Goal: Task Accomplishment & Management: Complete application form

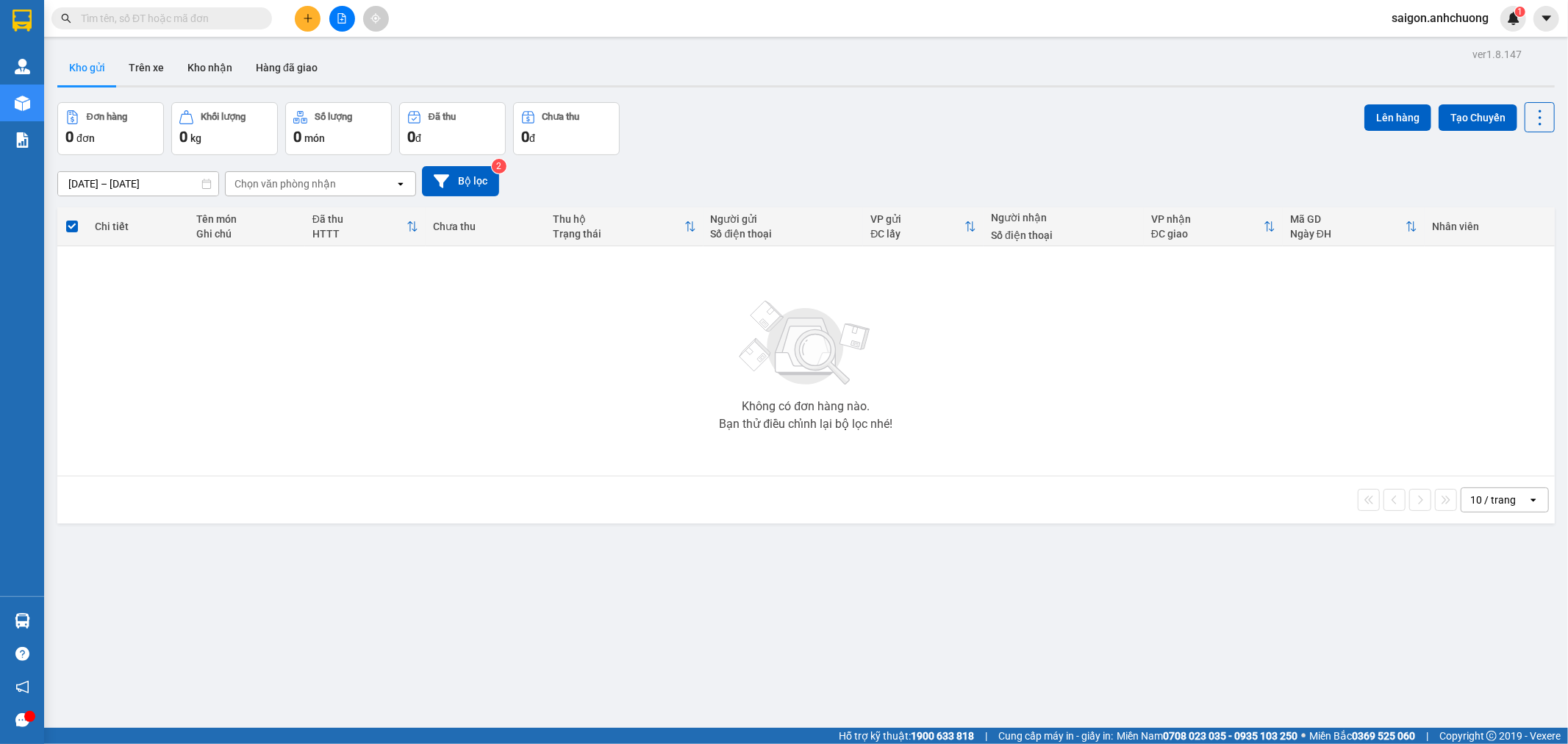
click at [341, 10] on button at bounding box center [342, 19] width 25 height 25
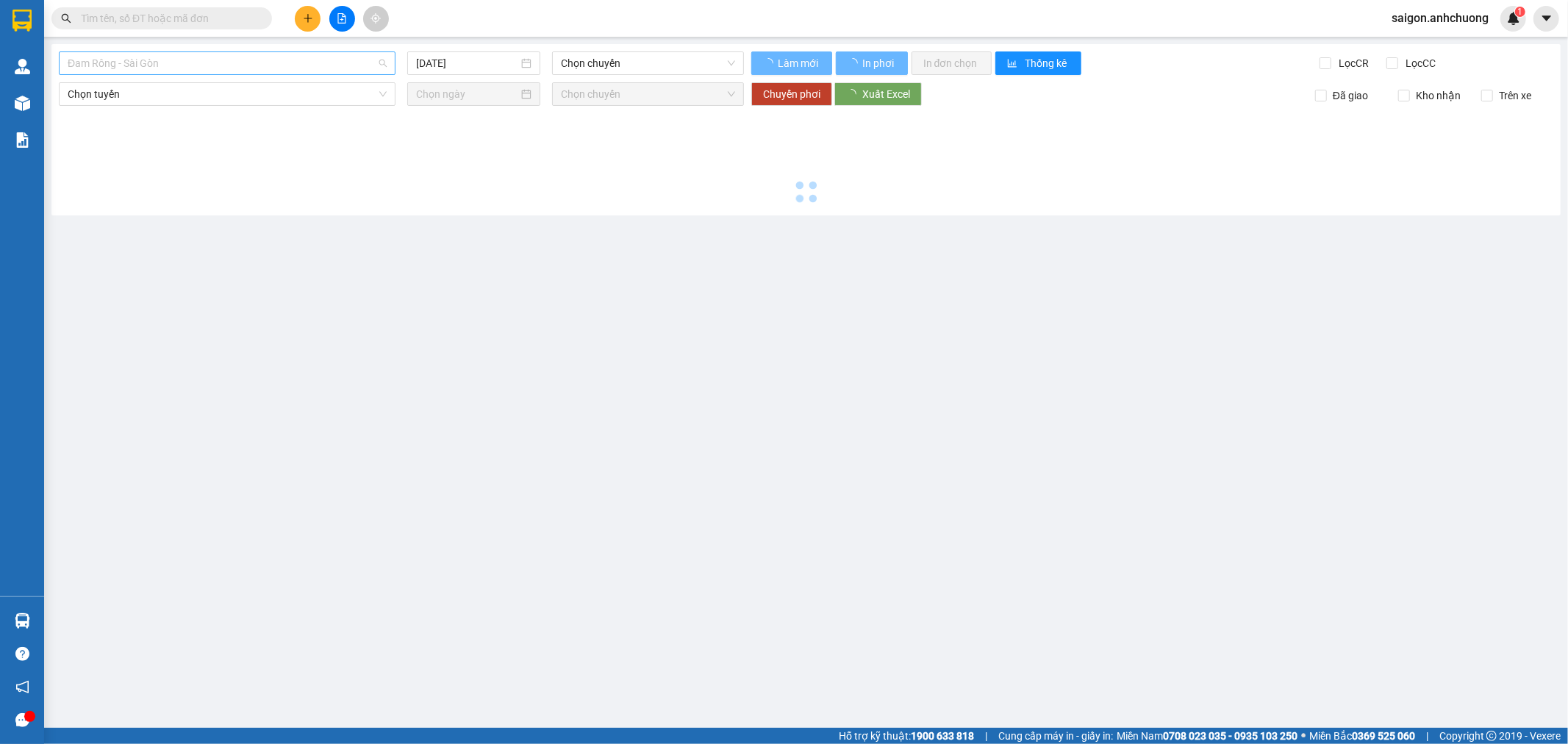
click at [186, 64] on span "Đam Rông - Sài Gòn" at bounding box center [227, 64] width 319 height 22
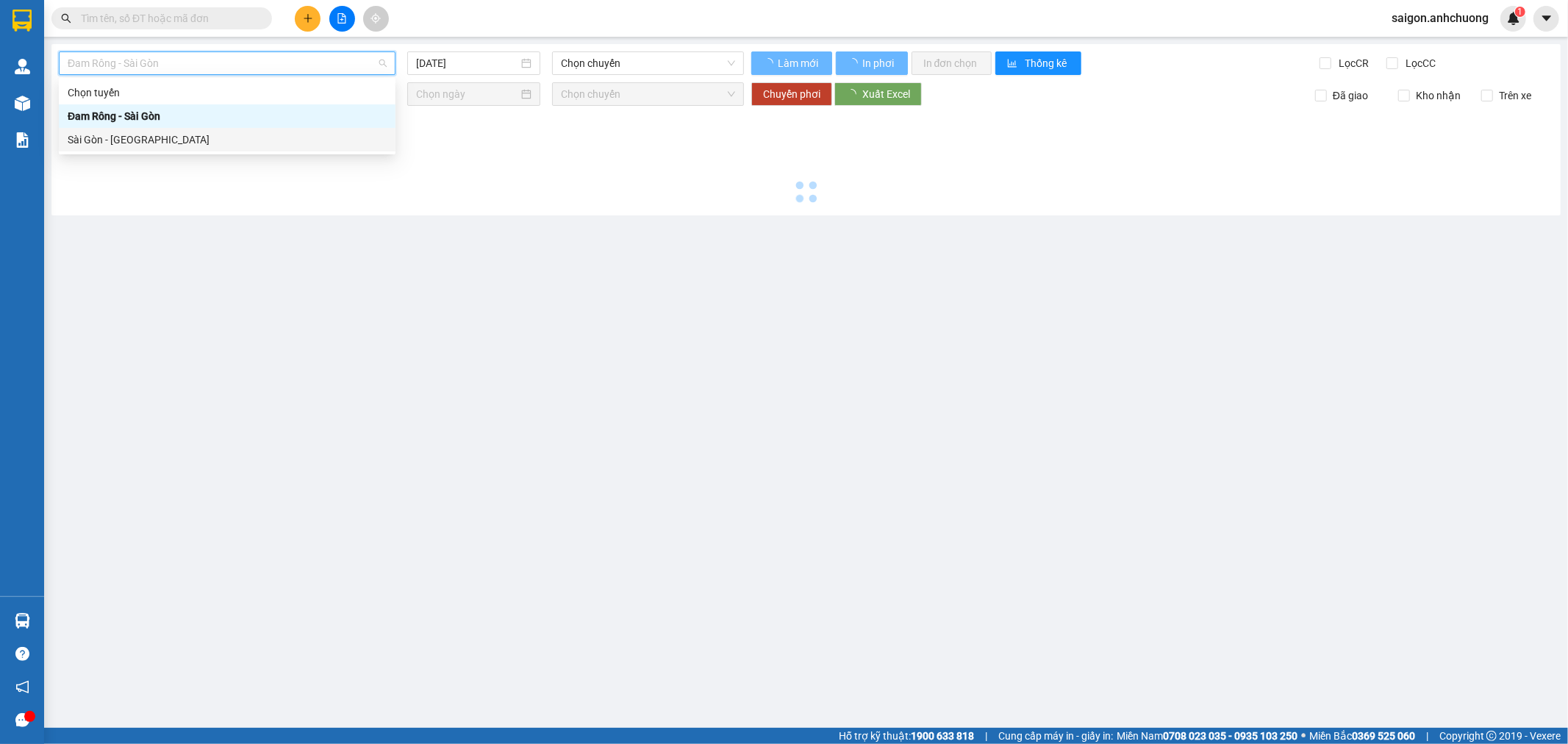
click at [128, 144] on div "Sài Gòn - [GEOGRAPHIC_DATA]" at bounding box center [227, 139] width 319 height 16
type input "[DATE]"
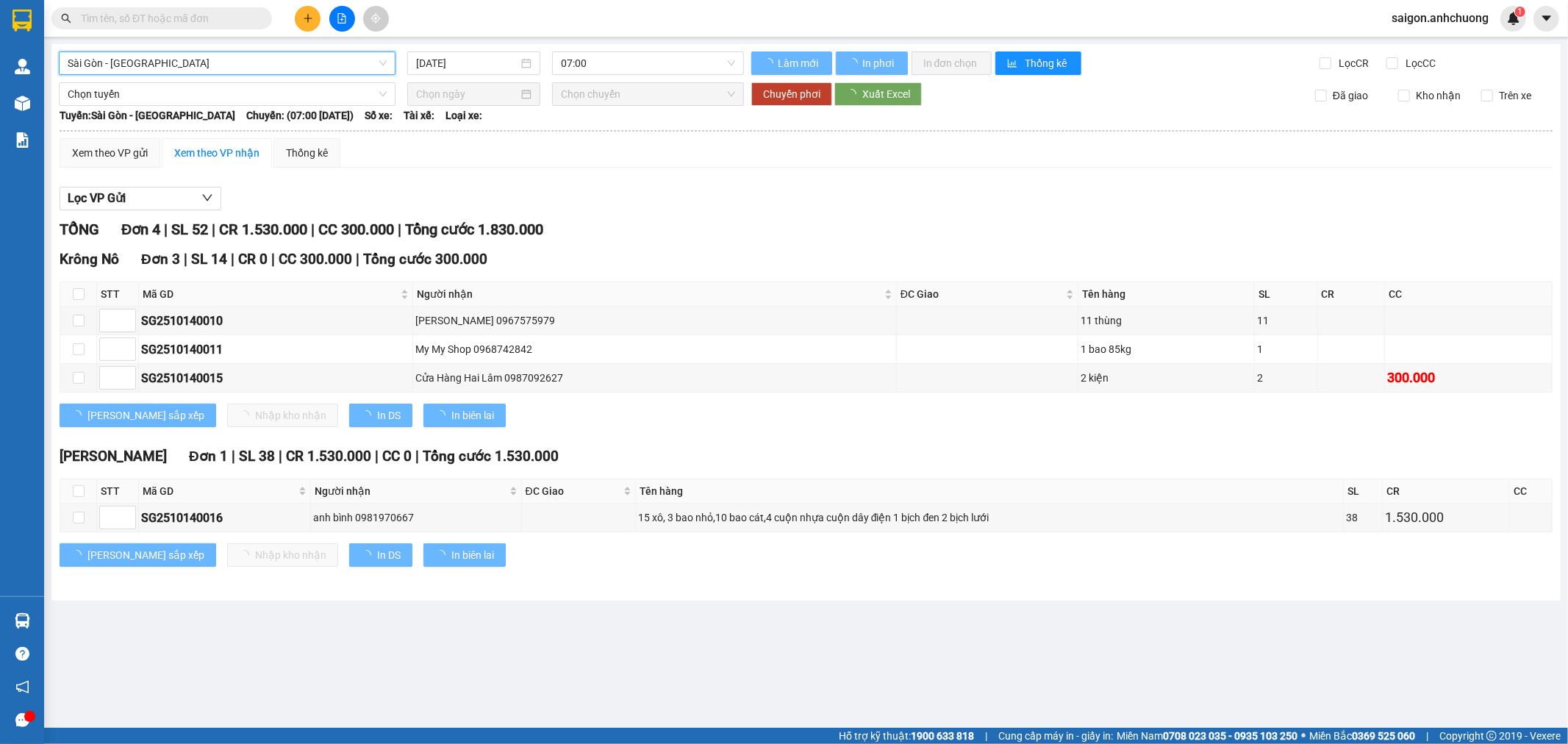
click at [659, 50] on div "Sài Gòn - [GEOGRAPHIC_DATA] - [GEOGRAPHIC_DATA] [DATE] 07:00 Làm mới In phơi …" at bounding box center [806, 322] width 1510 height 557
click at [839, 319] on div "[PERSON_NAME] 0967575979" at bounding box center [654, 320] width 479 height 16
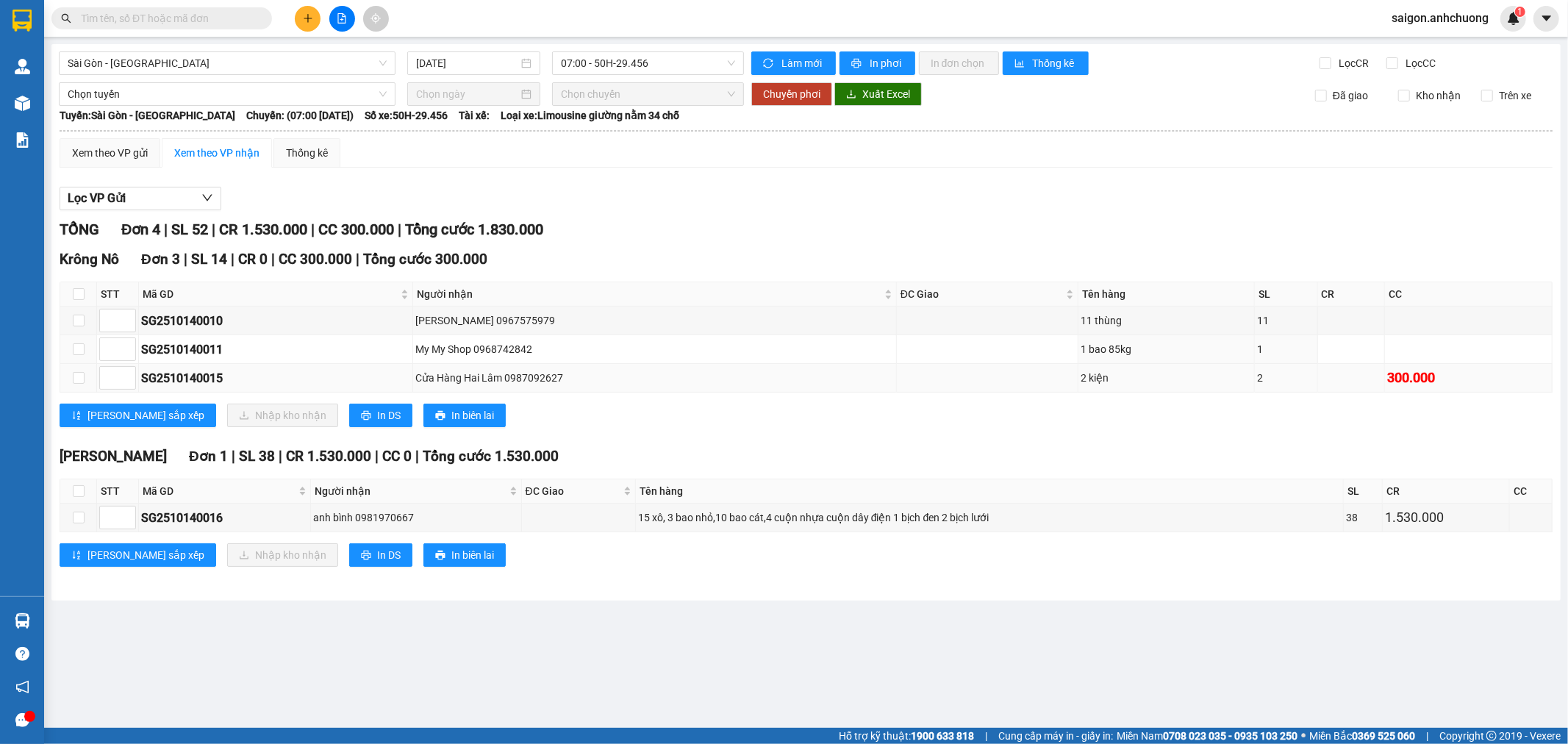
click at [732, 366] on td "Cửa Hàng Hai Lâm 0987092627" at bounding box center [655, 379] width 484 height 29
click at [841, 514] on div "15 xô, 3 bao nhỏ,10 bao cát,4 cuộn nhựa cuộn dây điện 1 bịch đen 2 bịch lưới" at bounding box center [989, 517] width 703 height 16
click at [843, 514] on div "15 xô, 3 bao nhỏ,10 bao cát,4 cuộn nhựa cuộn dây điện 1 bịch đen 2 bịch lưới" at bounding box center [989, 517] width 703 height 16
click at [842, 513] on div "15 xô, 3 bao nhỏ,10 bao cát,4 cuộn nhựa cuộn dây điện 1 bịch đen 2 bịch lưới" at bounding box center [989, 517] width 703 height 16
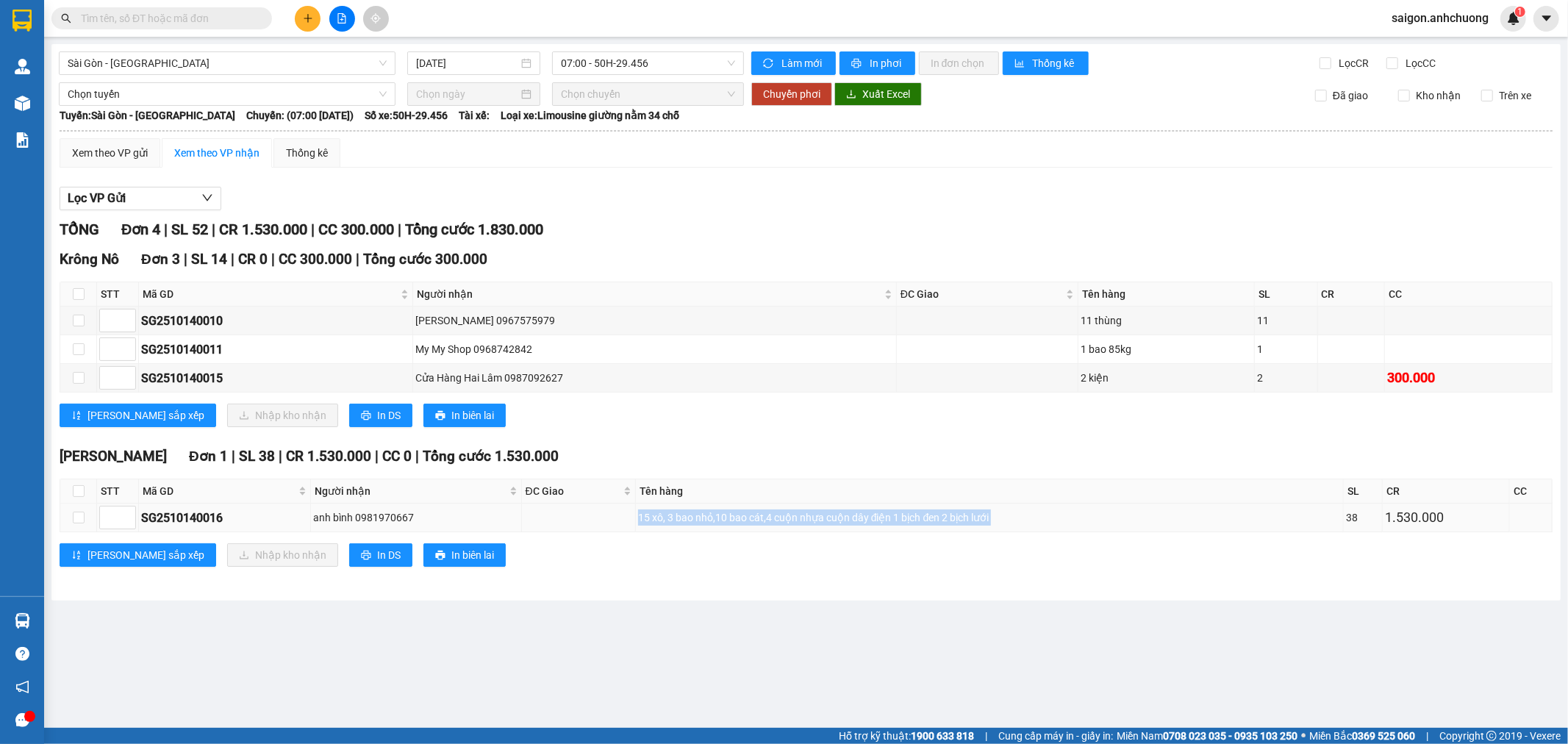
click at [842, 513] on div "15 xô, 3 bao nhỏ,10 bao cát,4 cuộn nhựa cuộn dây điện 1 bịch đen 2 bịch lưới" at bounding box center [989, 517] width 703 height 16
click at [885, 391] on td "Cửa Hàng Hai Lâm 0987092627" at bounding box center [655, 379] width 484 height 29
click at [888, 63] on span "In phơi" at bounding box center [887, 63] width 34 height 16
click at [198, 19] on input "text" at bounding box center [167, 18] width 174 height 16
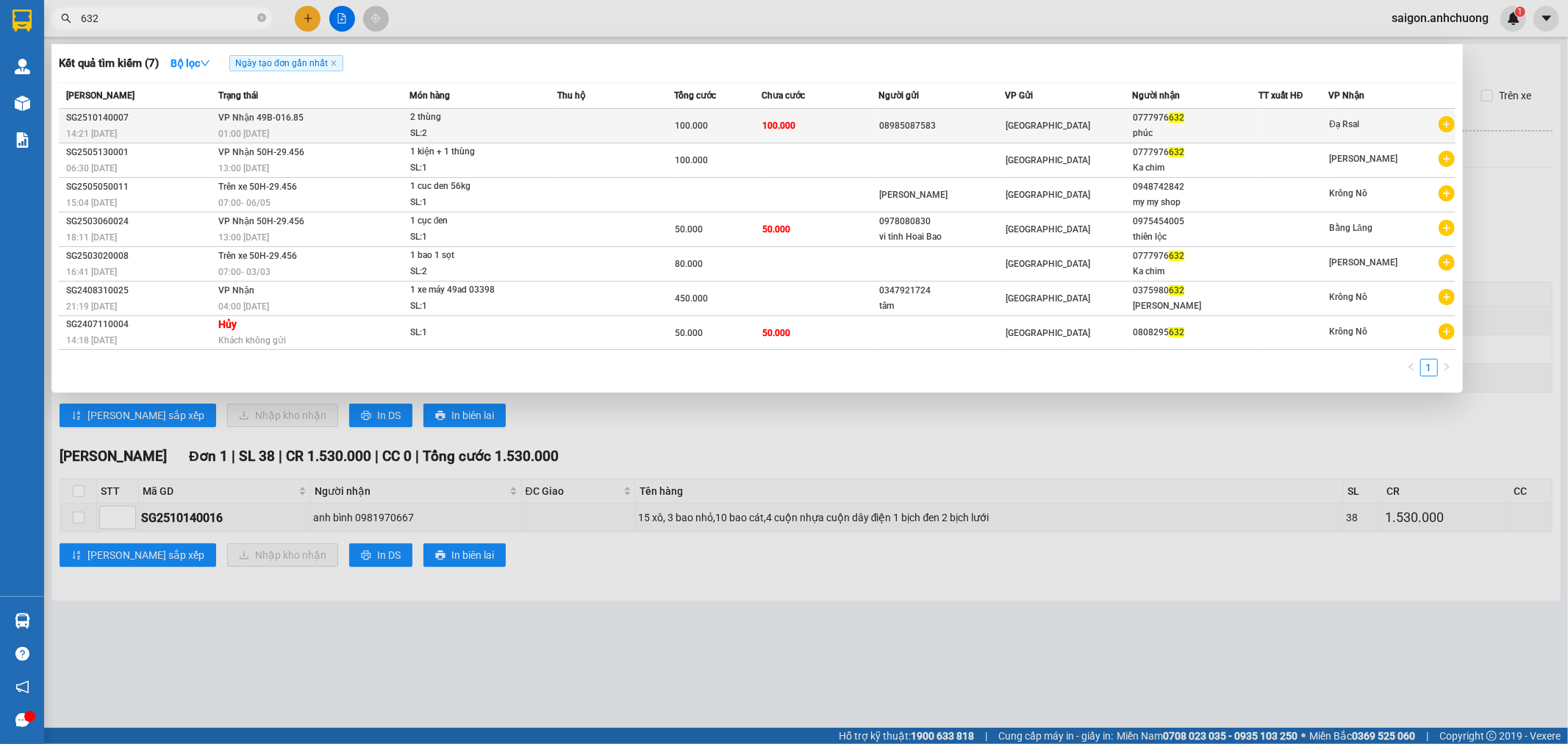
type input "632"
click at [1127, 126] on div "[GEOGRAPHIC_DATA]" at bounding box center [1069, 125] width 125 height 16
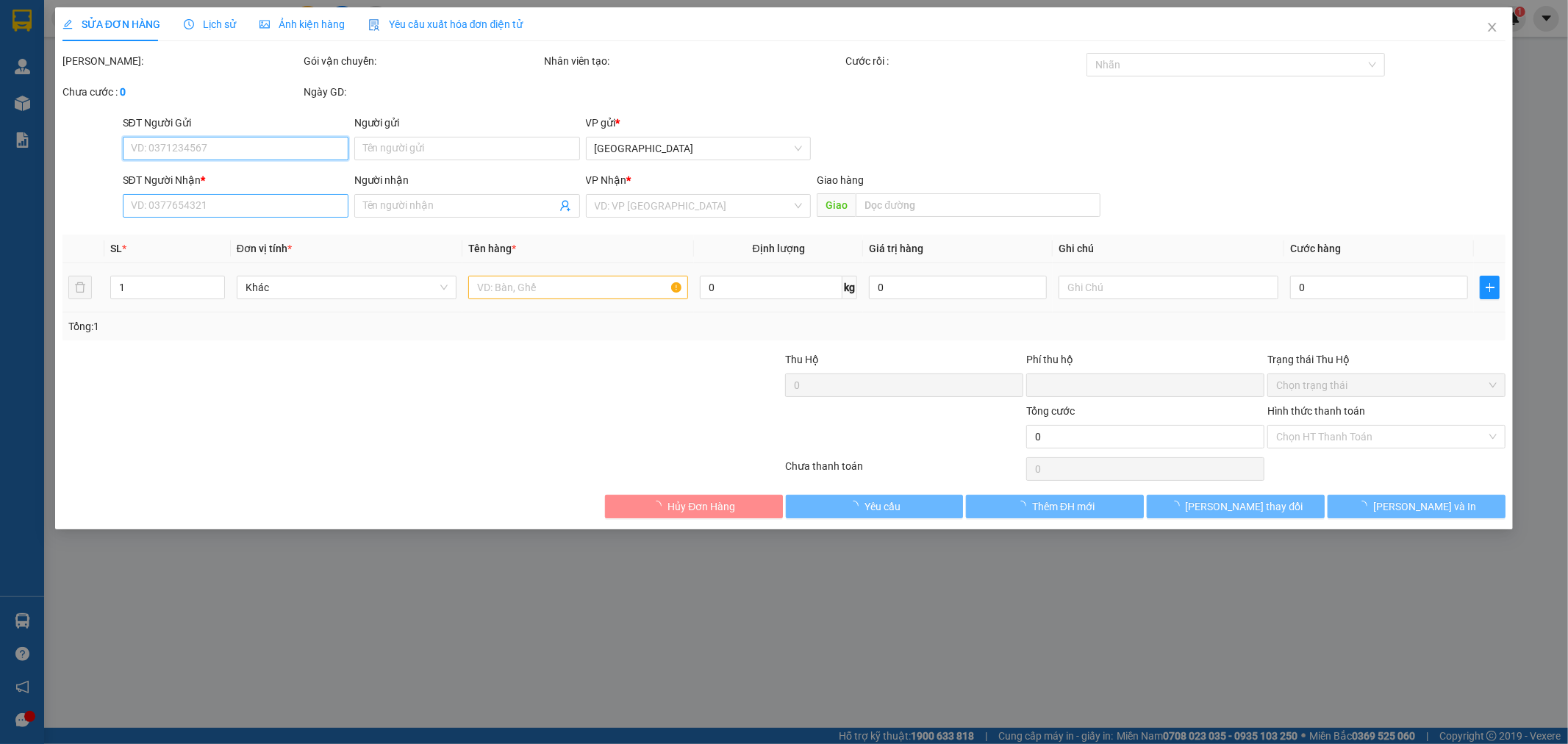
type input "08985087583"
type input "0777976632"
type input "phúc"
type input "0"
type input "100.000"
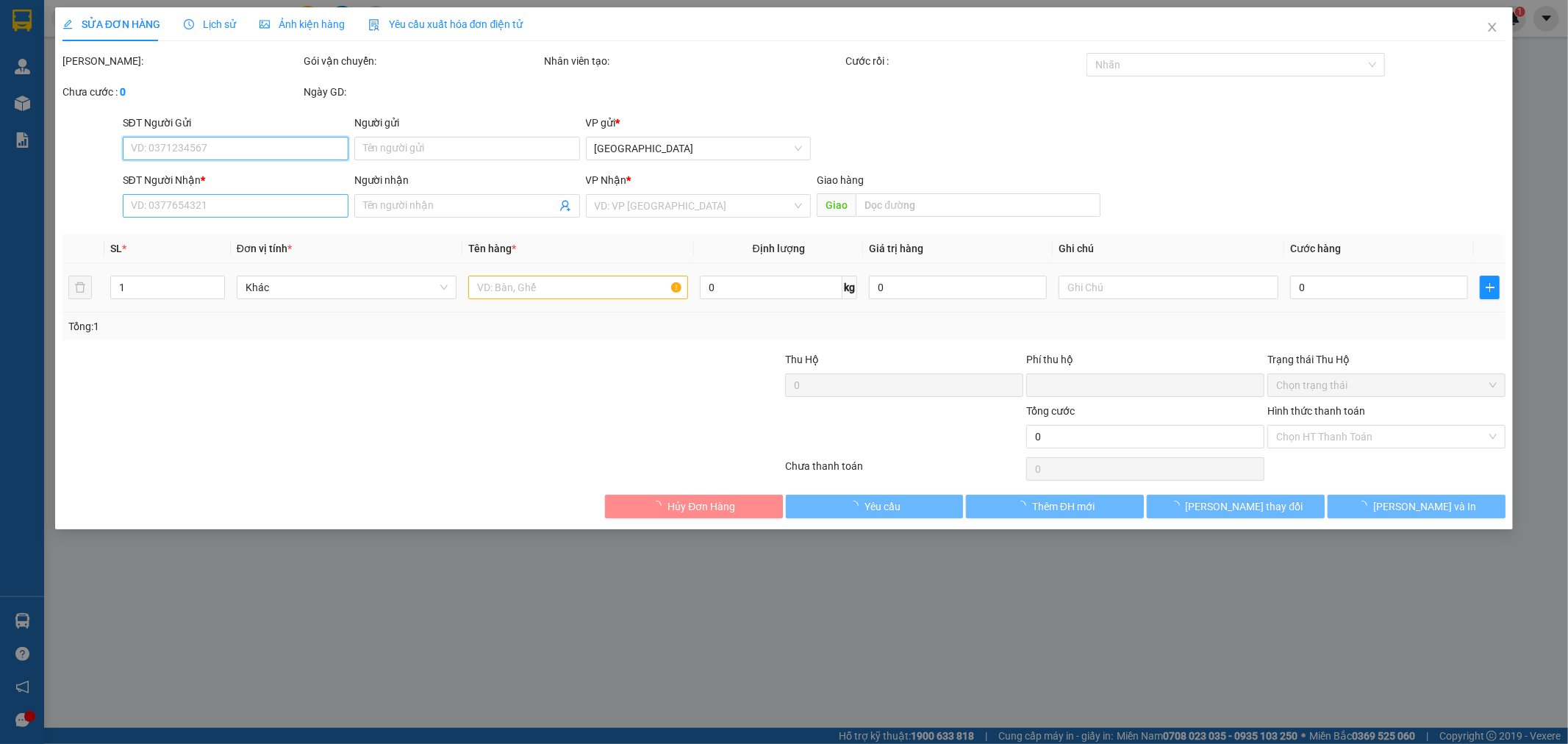
type input "100.000"
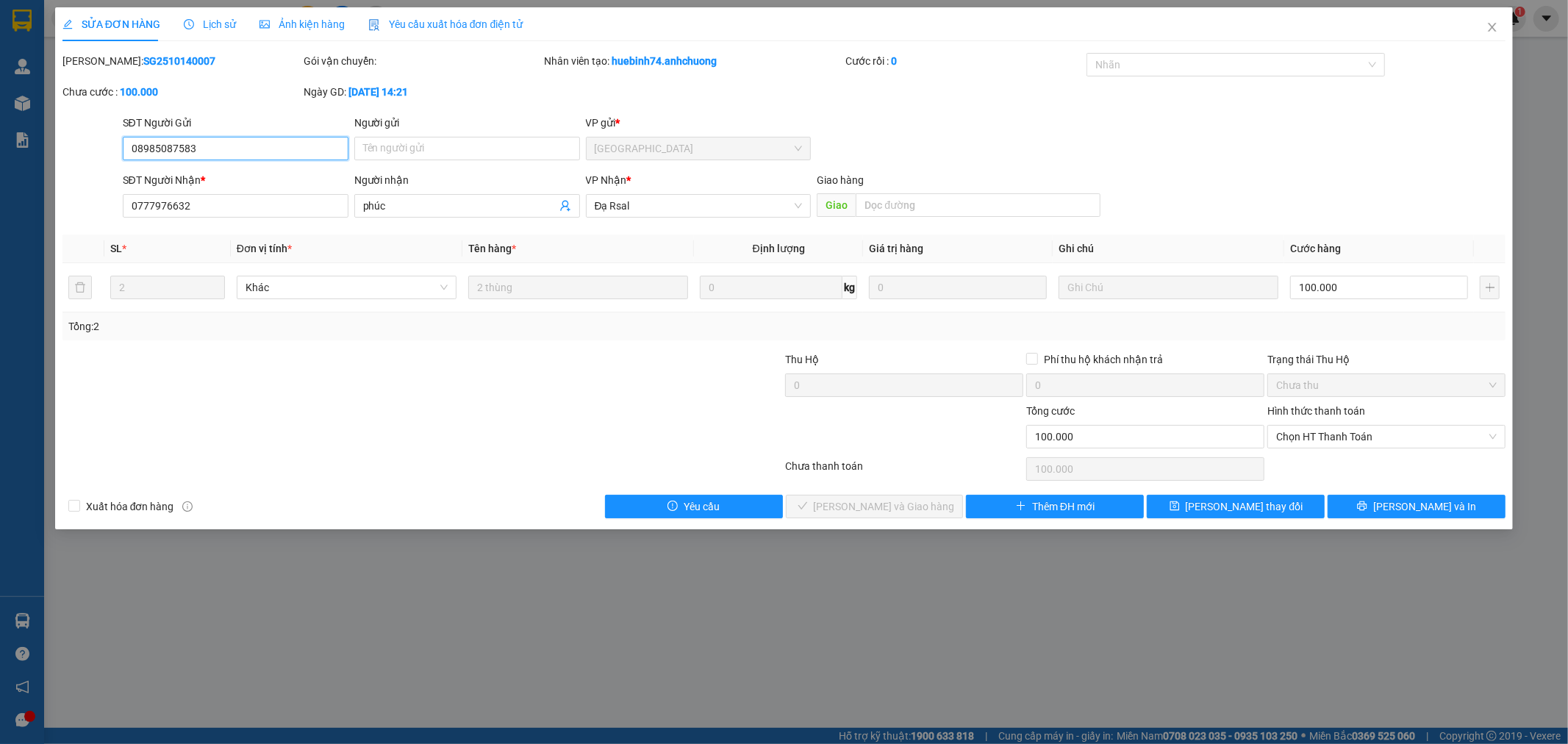
click at [191, 153] on input "08985087583" at bounding box center [235, 148] width 225 height 24
click at [275, 219] on div "SĐT Người Nhận * 0777976632" at bounding box center [235, 197] width 225 height 52
click at [275, 214] on input "0777976632" at bounding box center [235, 206] width 225 height 24
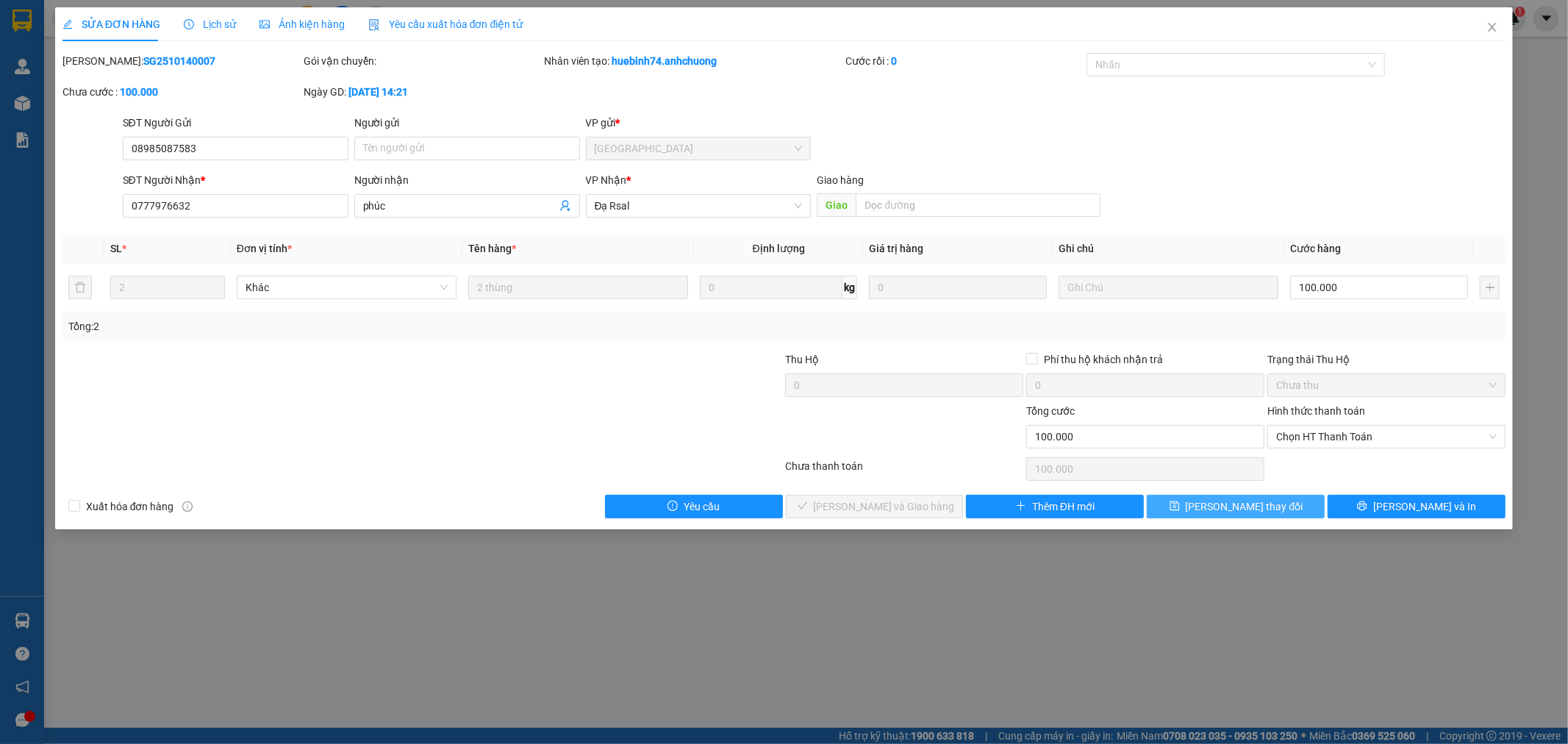
click at [1227, 514] on span "[PERSON_NAME] thay đổi" at bounding box center [1244, 506] width 118 height 16
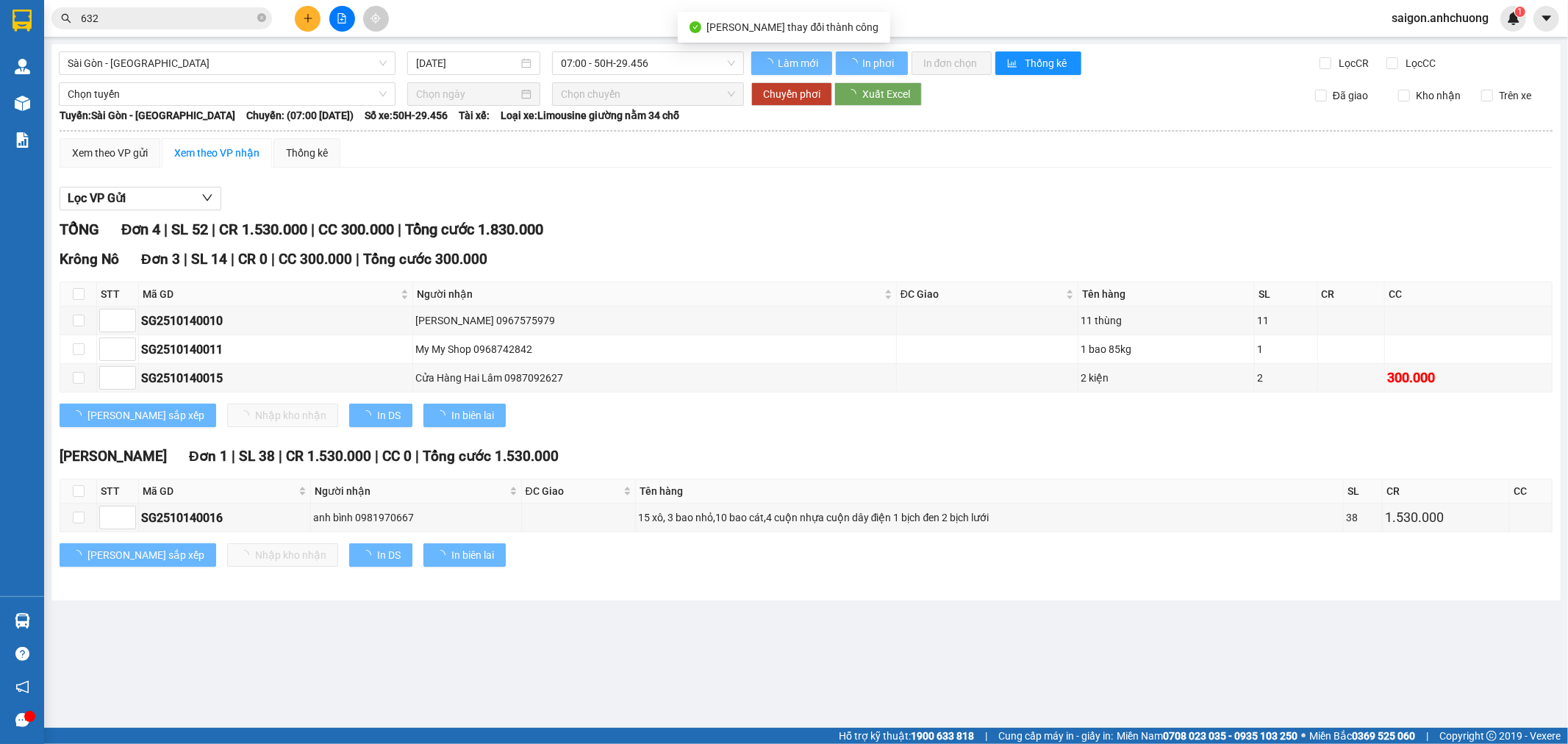
click at [206, 12] on input "632" at bounding box center [167, 18] width 174 height 16
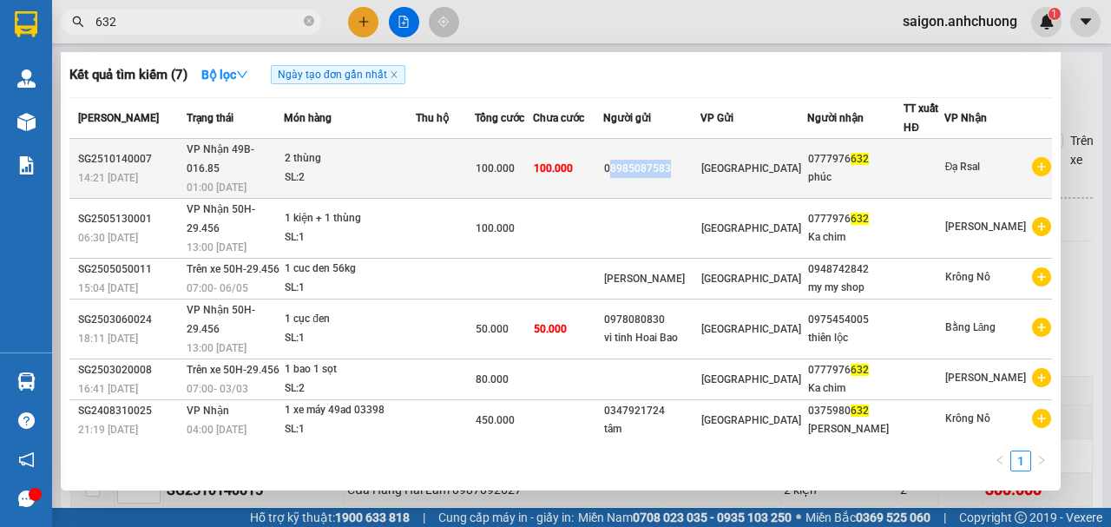
drag, startPoint x: 656, startPoint y: 158, endPoint x: 738, endPoint y: 159, distance: 81.6
click at [699, 160] on div "08985087583" at bounding box center [651, 169] width 95 height 18
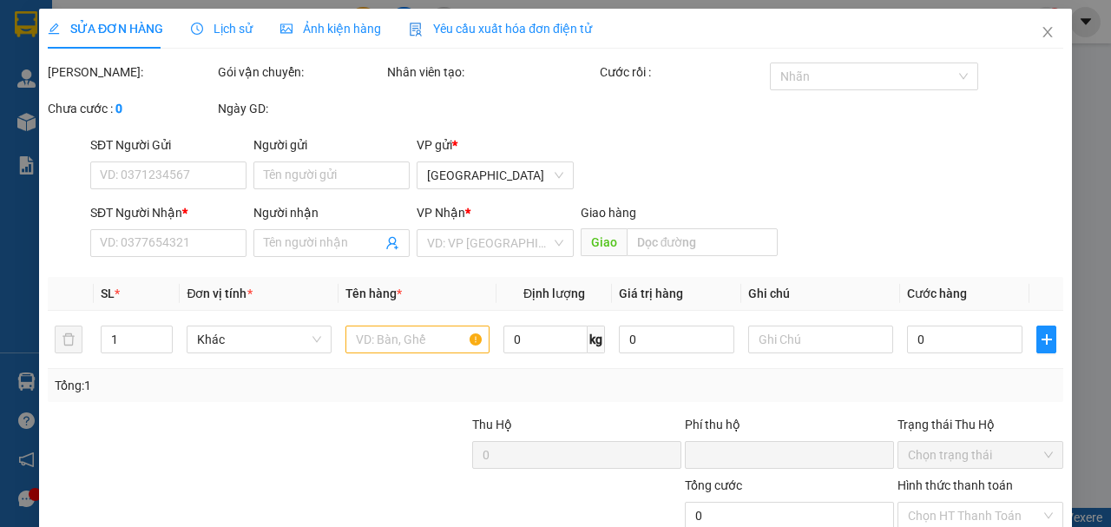
type input "08985087583"
type input "0777976632"
type input "phúc"
type input "0"
type input "100.000"
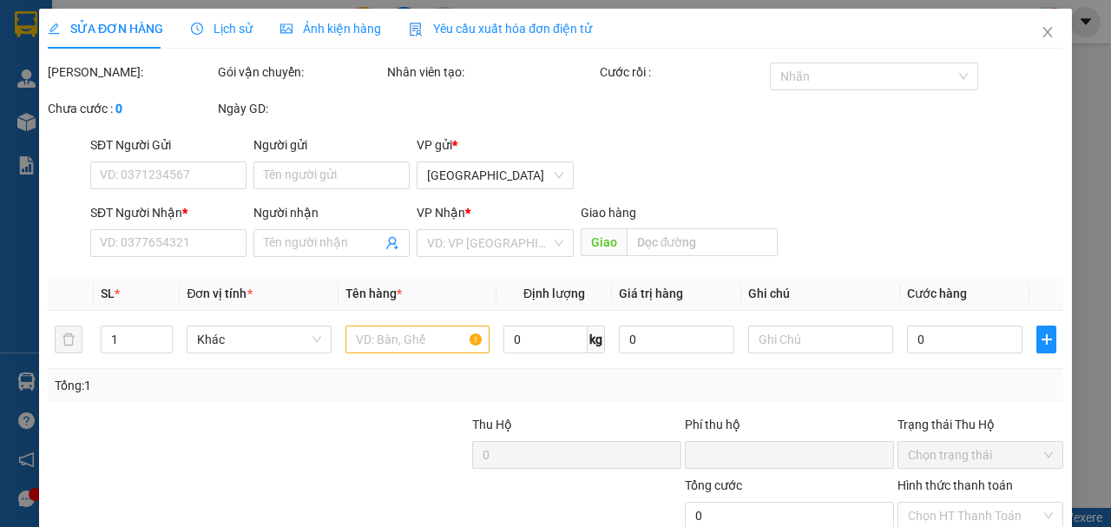
type input "100.000"
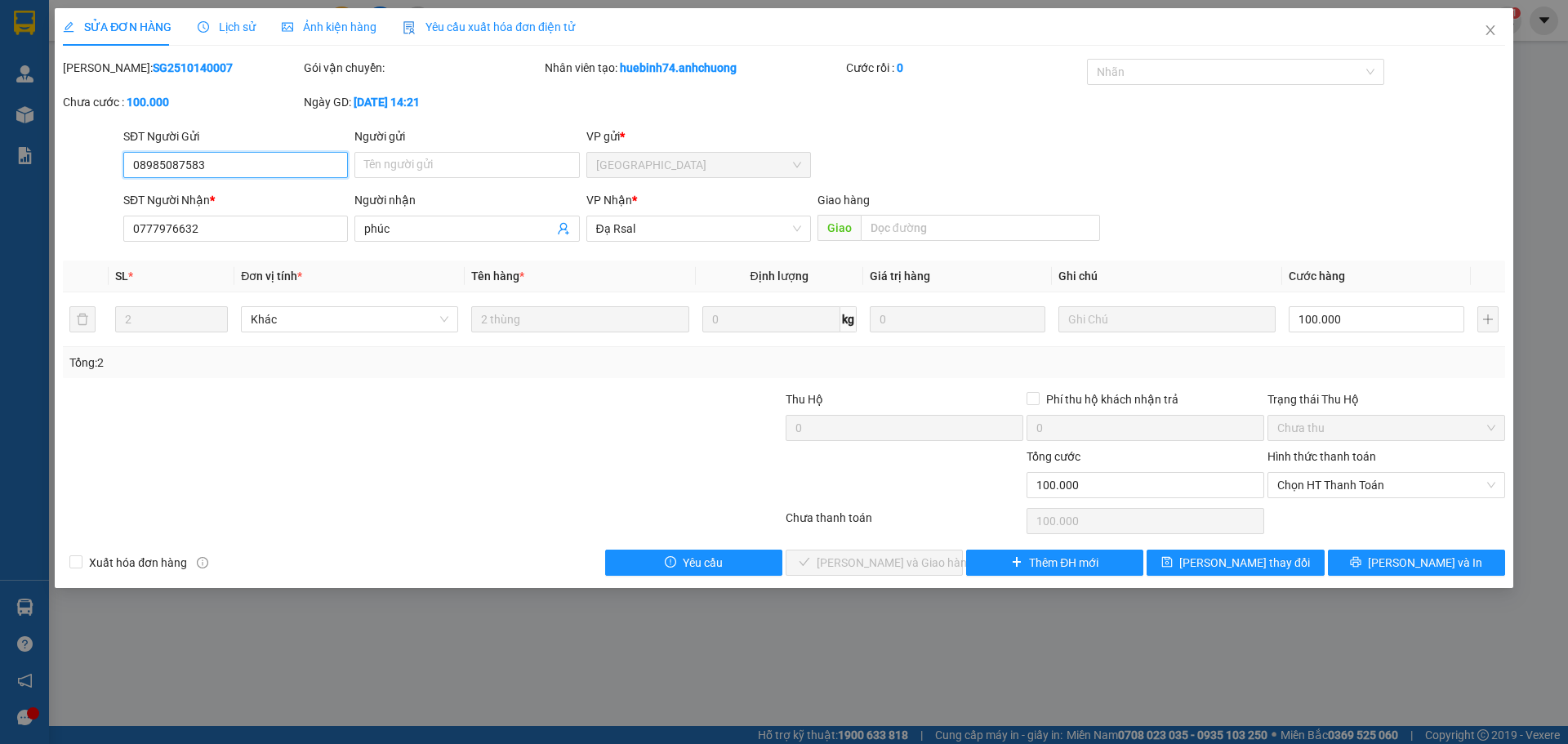
drag, startPoint x: 242, startPoint y: 164, endPoint x: 55, endPoint y: 155, distance: 187.2
click at [57, 156] on div "SỬA ĐƠN HÀNG Lịch sử Ảnh kiện hàng Yêu cầu xuất hóa đơn điện tử Total Paid Fee …" at bounding box center [784, 298] width 1459 height 579
click at [425, 174] on input "Người gửi" at bounding box center [467, 165] width 225 height 26
paste input "08985087583"
type input "08985087583"
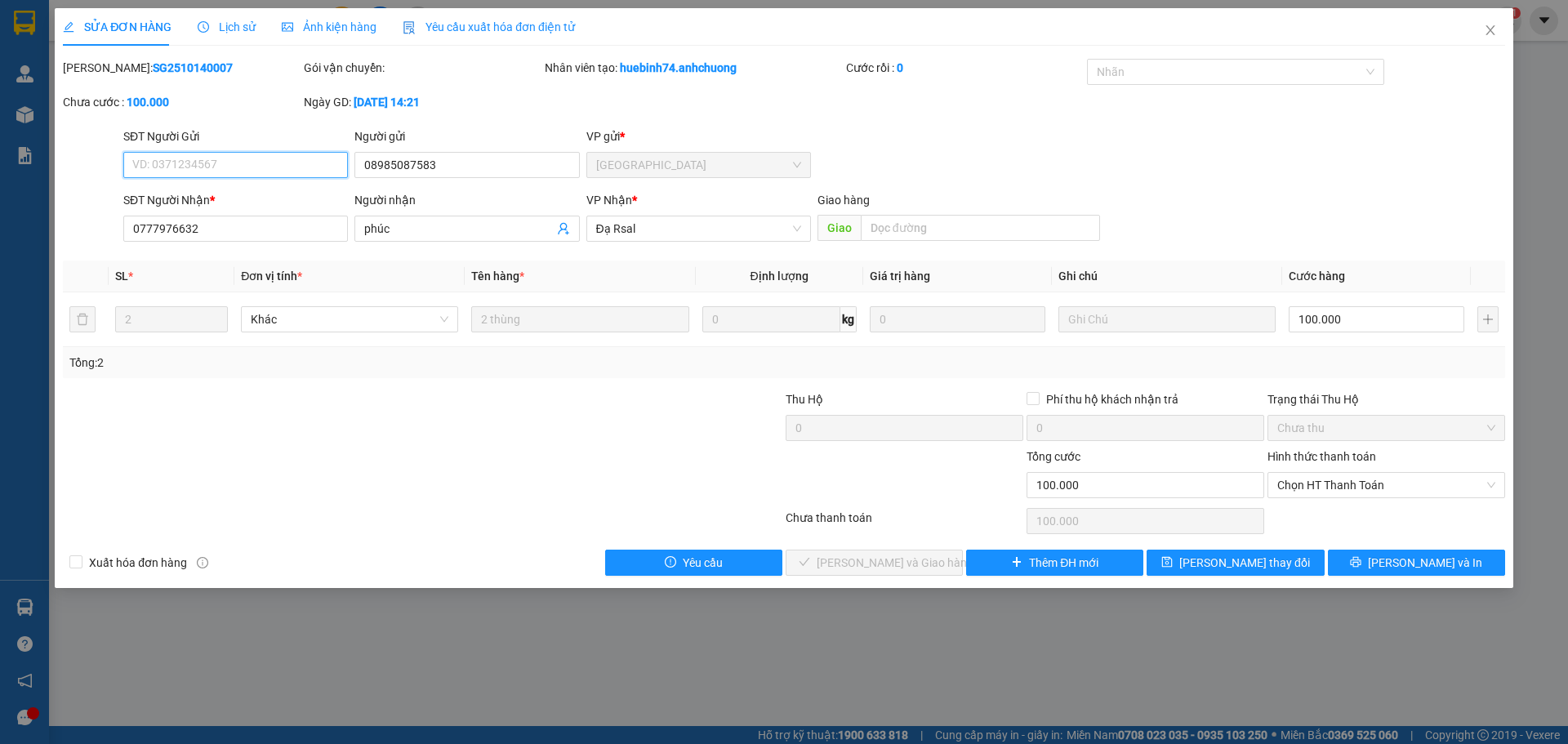
click at [294, 168] on input "SĐT Người Gửi" at bounding box center [235, 165] width 225 height 26
click at [257, 168] on input "0898508" at bounding box center [235, 165] width 225 height 26
type input "0898508"
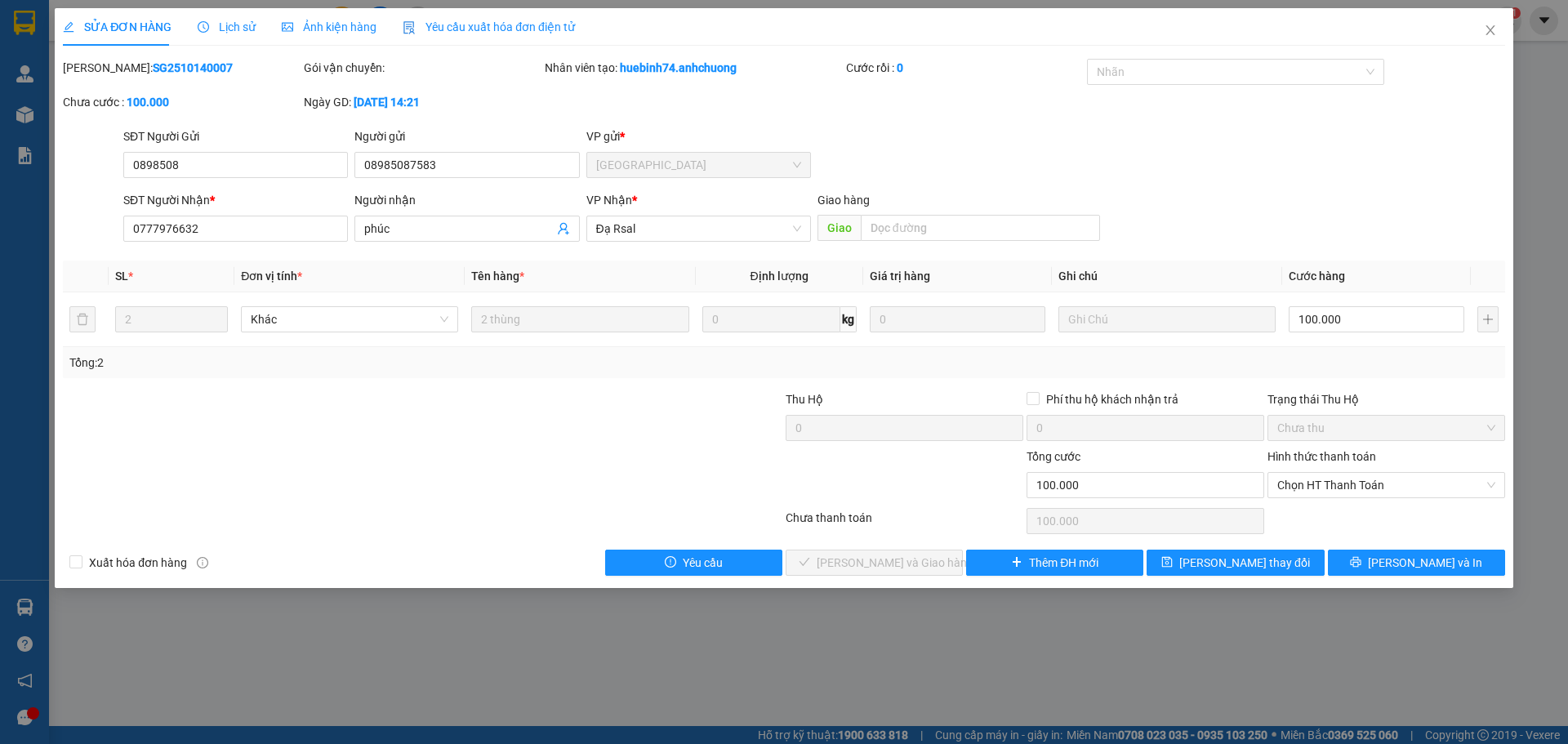
click at [496, 180] on div "Người gửi 08985087583" at bounding box center [467, 155] width 225 height 57
click at [485, 168] on input "08985087583" at bounding box center [467, 165] width 225 height 26
click at [1016, 173] on div "SĐT Người Gửi 0898508 Người gửi 08985087583 08985087583 VP gửi * [GEOGRAPHIC_DA…" at bounding box center [814, 155] width 1388 height 57
drag, startPoint x: 368, startPoint y: 159, endPoint x: 454, endPoint y: 159, distance: 86.0
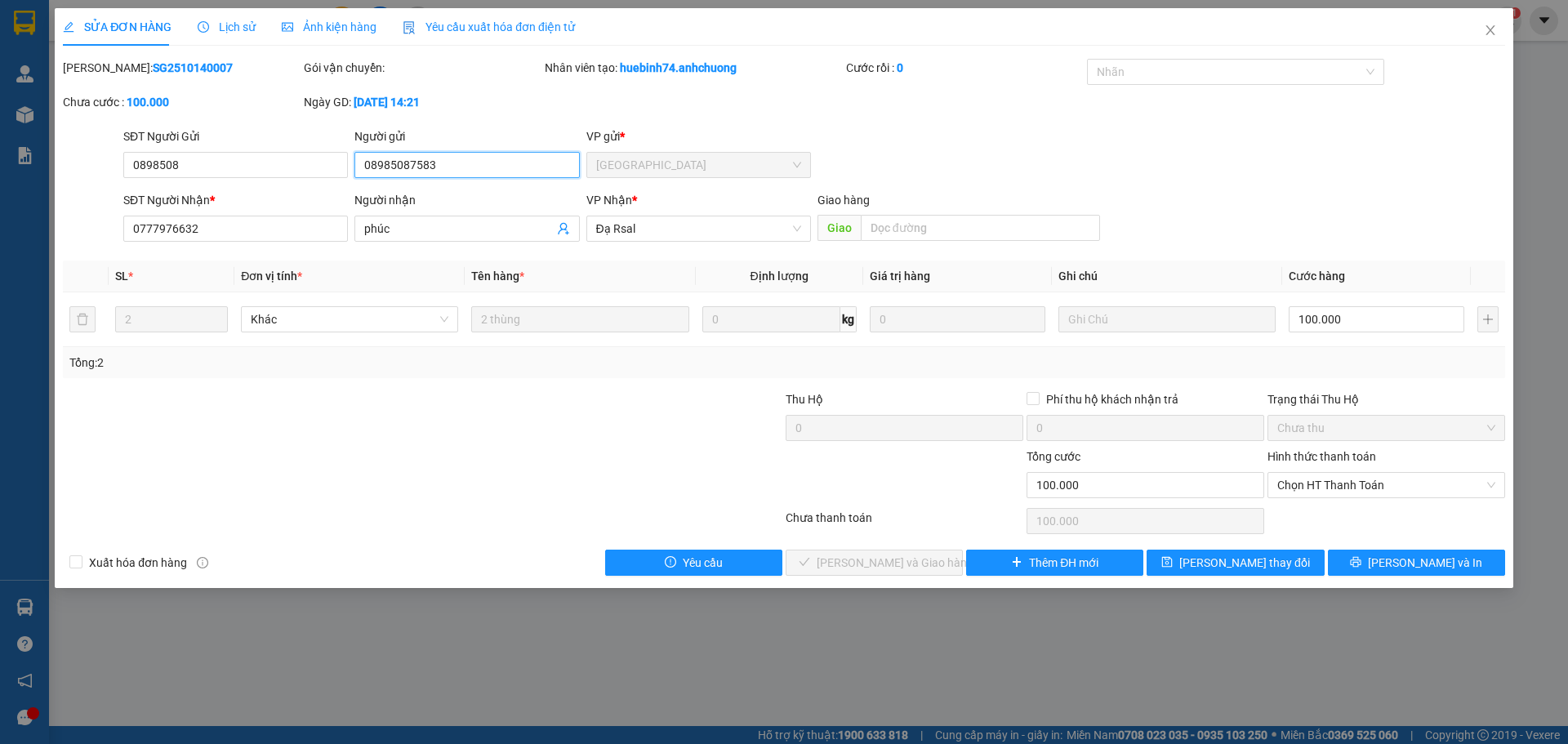
click at [454, 159] on input "08985087583" at bounding box center [467, 165] width 225 height 26
click at [469, 163] on input "08985087583" at bounding box center [467, 165] width 225 height 26
drag, startPoint x: 469, startPoint y: 163, endPoint x: 268, endPoint y: 162, distance: 201.0
click at [274, 162] on div "SĐT Người Gửi 0898508 Người gửi 08985087583 08985087583 VP gửi * [GEOGRAPHIC_DA…" at bounding box center [814, 155] width 1388 height 57
click at [493, 157] on input "08985087583" at bounding box center [467, 165] width 225 height 26
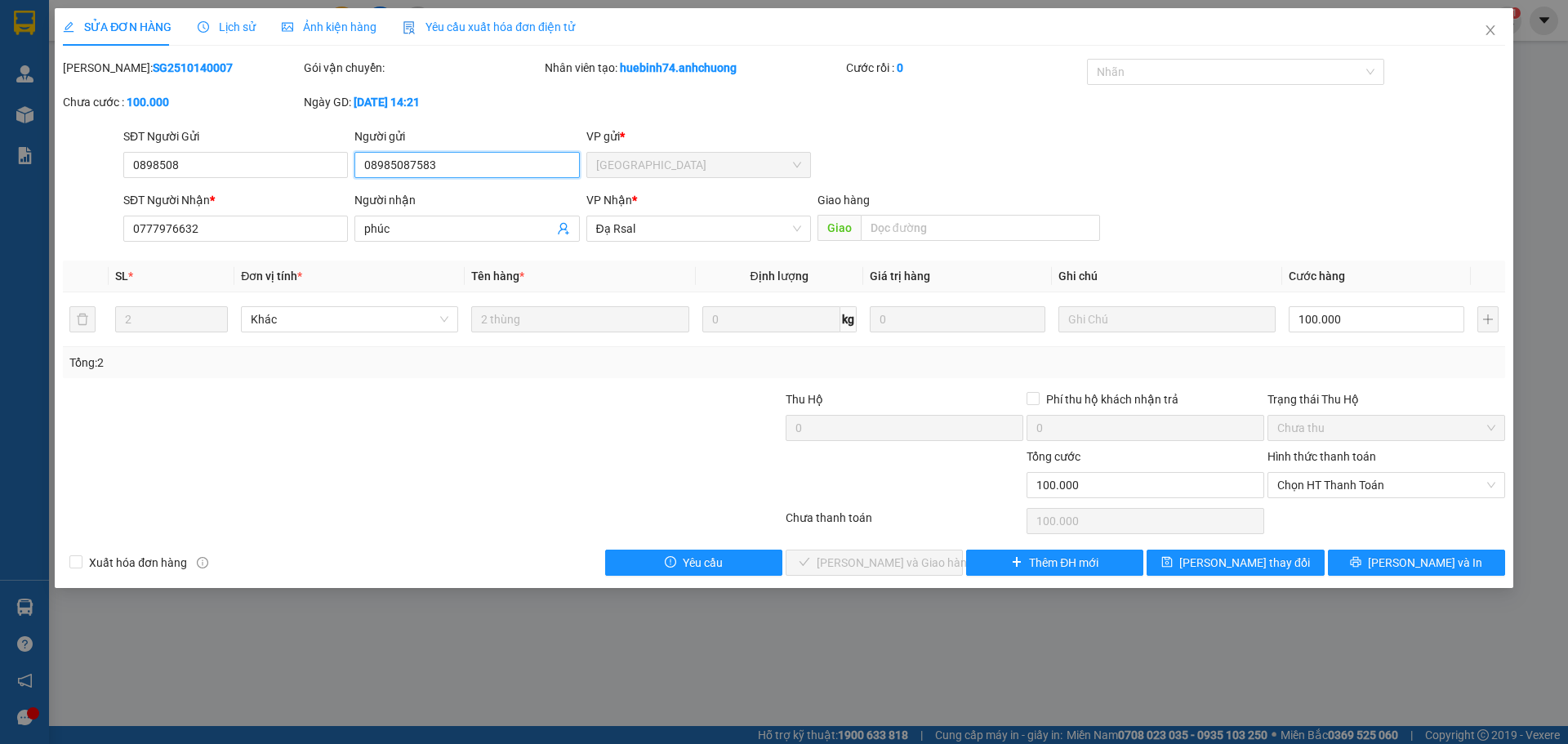
click at [493, 157] on input "08985087583" at bounding box center [467, 165] width 225 height 26
click at [259, 165] on input "0898508" at bounding box center [235, 165] width 225 height 26
click at [1485, 28] on icon "close" at bounding box center [1491, 30] width 13 height 13
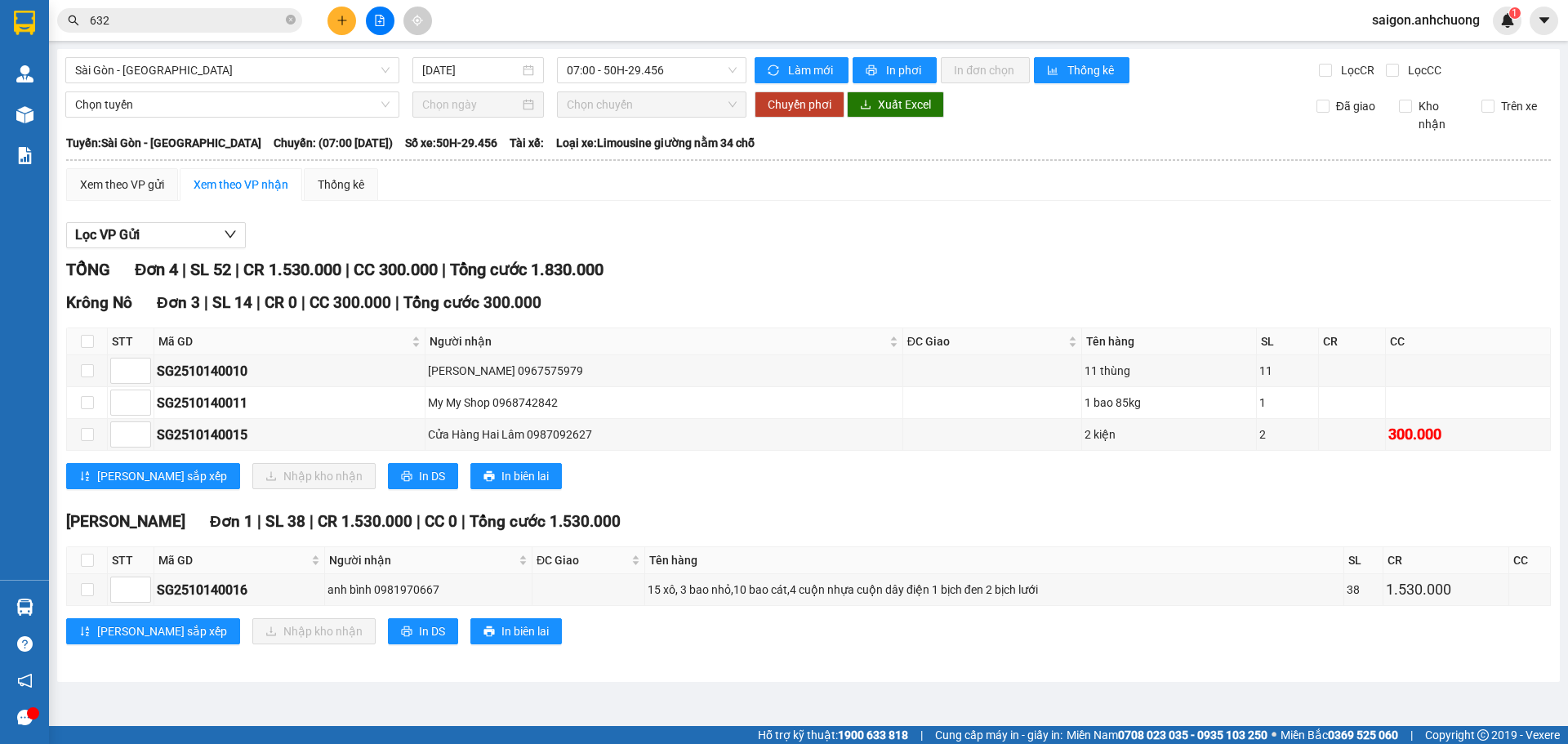
click at [114, 22] on input "632" at bounding box center [185, 20] width 193 height 18
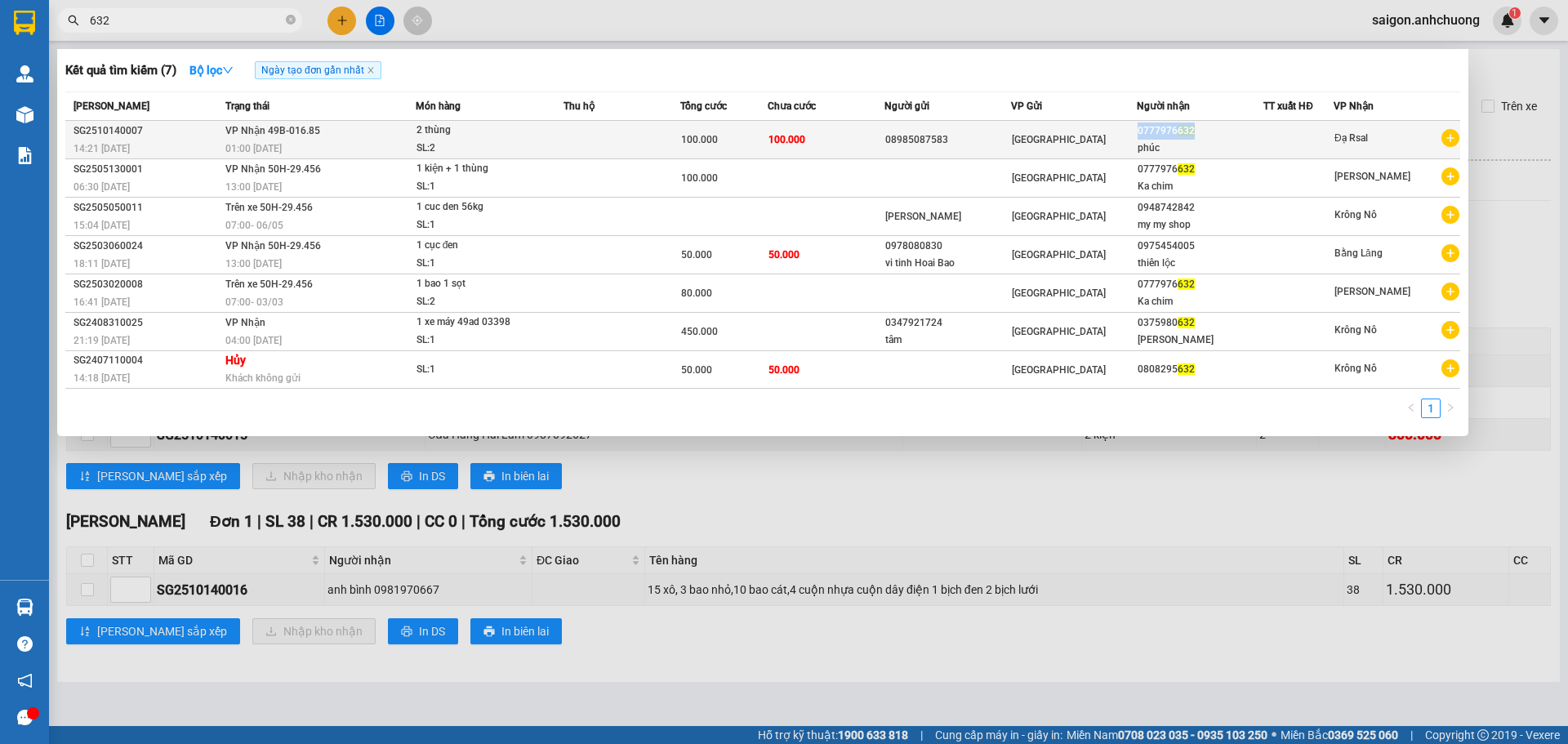
drag, startPoint x: 1138, startPoint y: 130, endPoint x: 1227, endPoint y: 139, distance: 89.5
click at [1227, 139] on td "0777976 632 phúc" at bounding box center [1200, 139] width 127 height 39
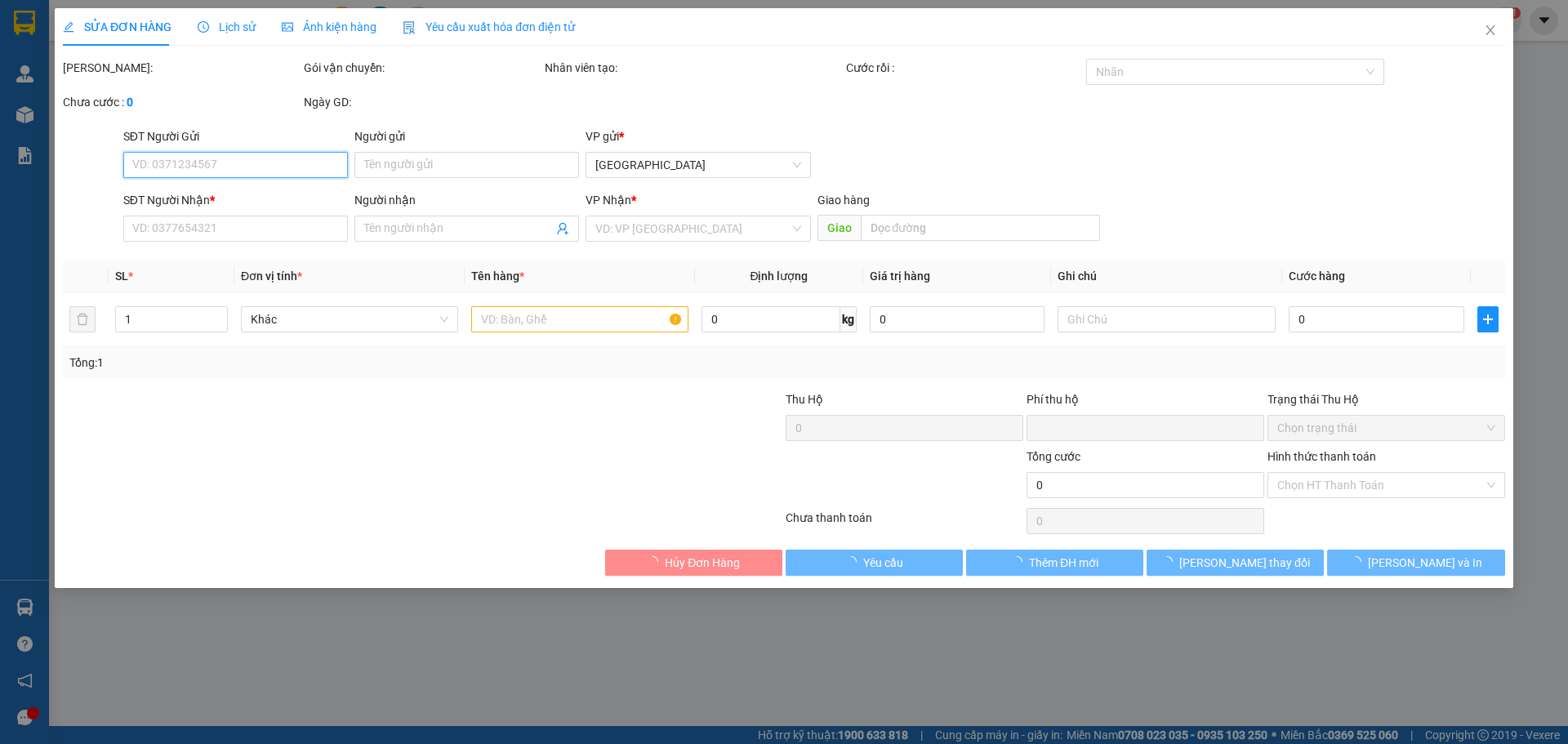
type input "08985087583"
type input "0777976632"
type input "phúc"
type input "0"
type input "100.000"
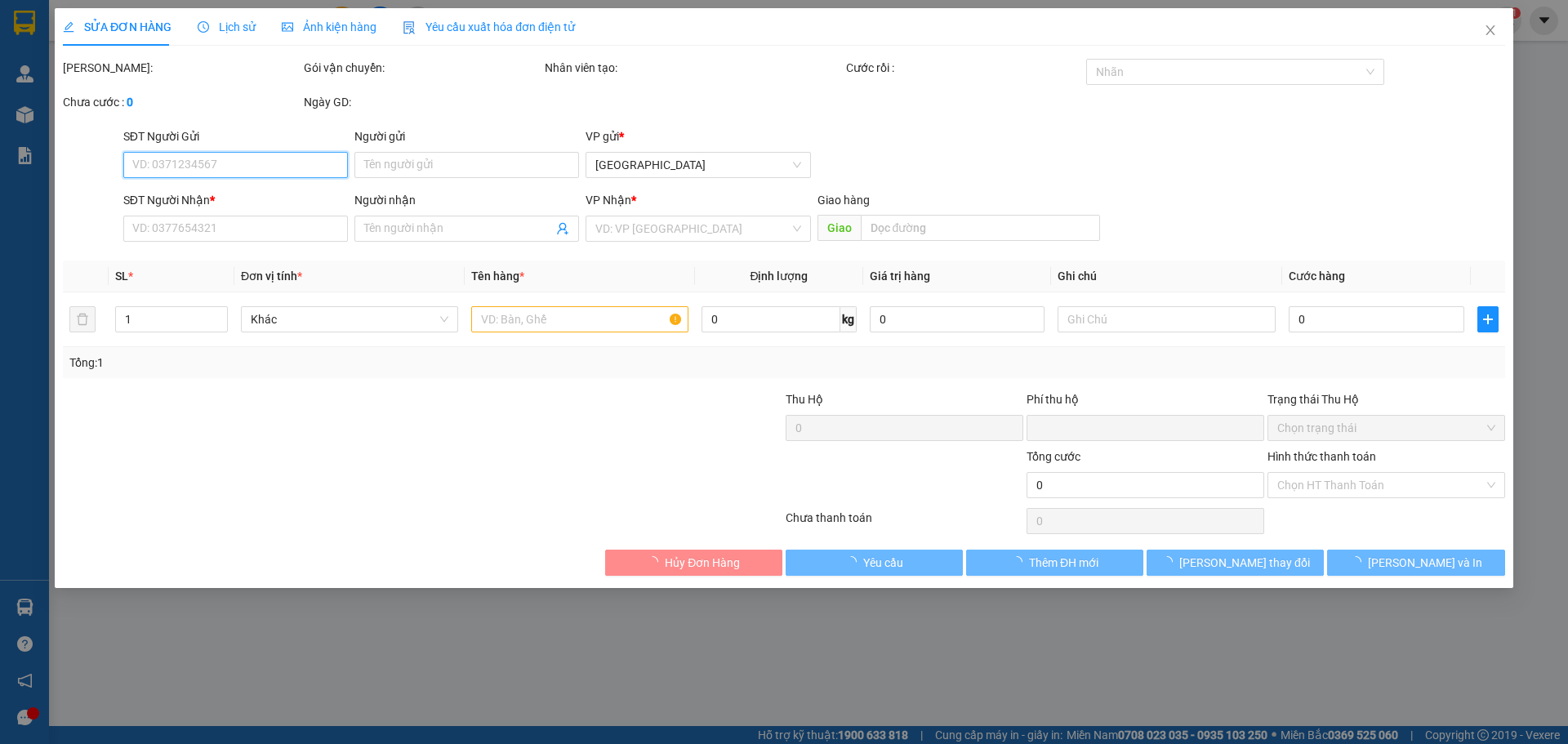
type input "100.000"
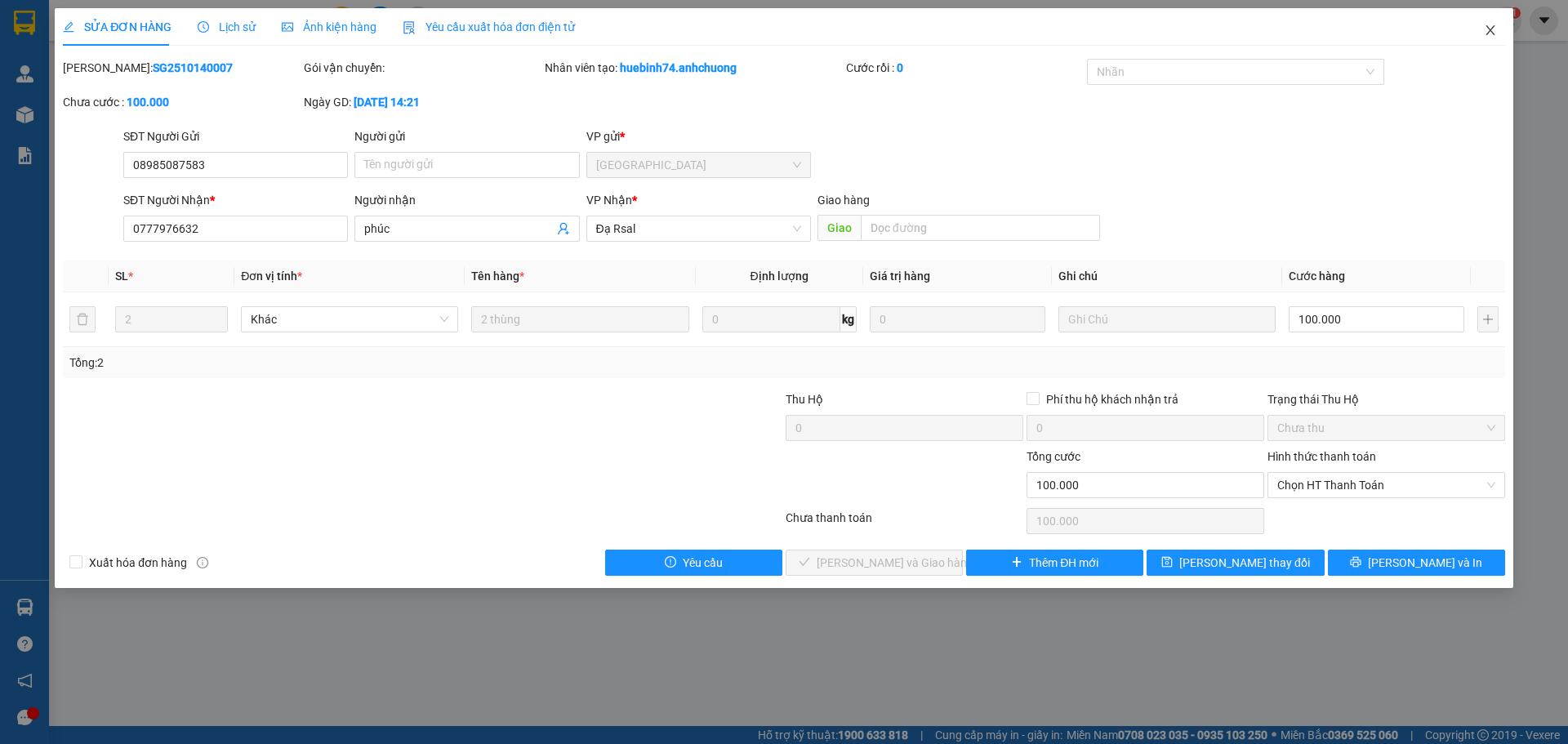
click at [1498, 33] on span "Close" at bounding box center [1490, 31] width 46 height 46
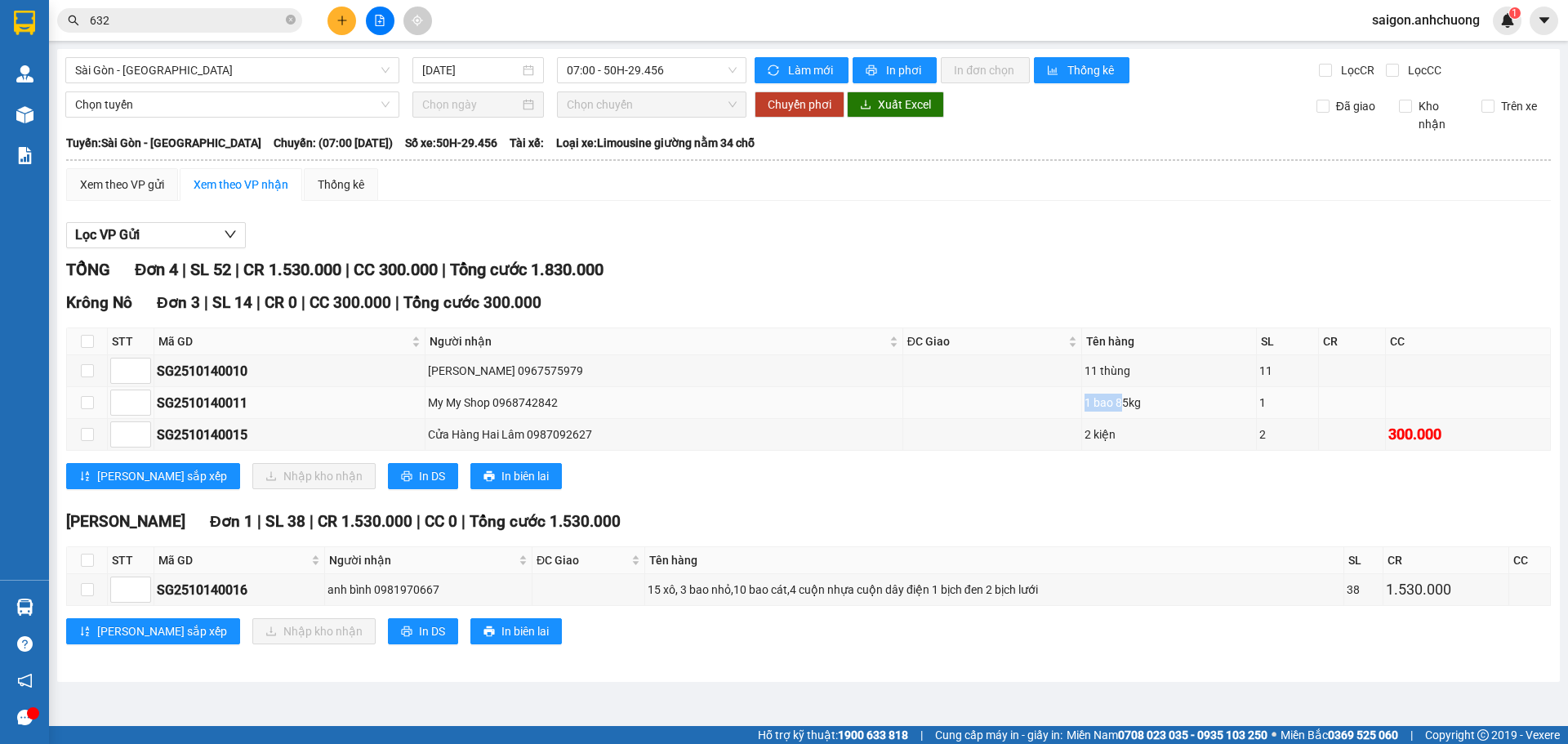
drag, startPoint x: 1082, startPoint y: 392, endPoint x: 1115, endPoint y: 417, distance: 41.4
click at [1115, 417] on td "1 bao 85kg" at bounding box center [1170, 403] width 175 height 32
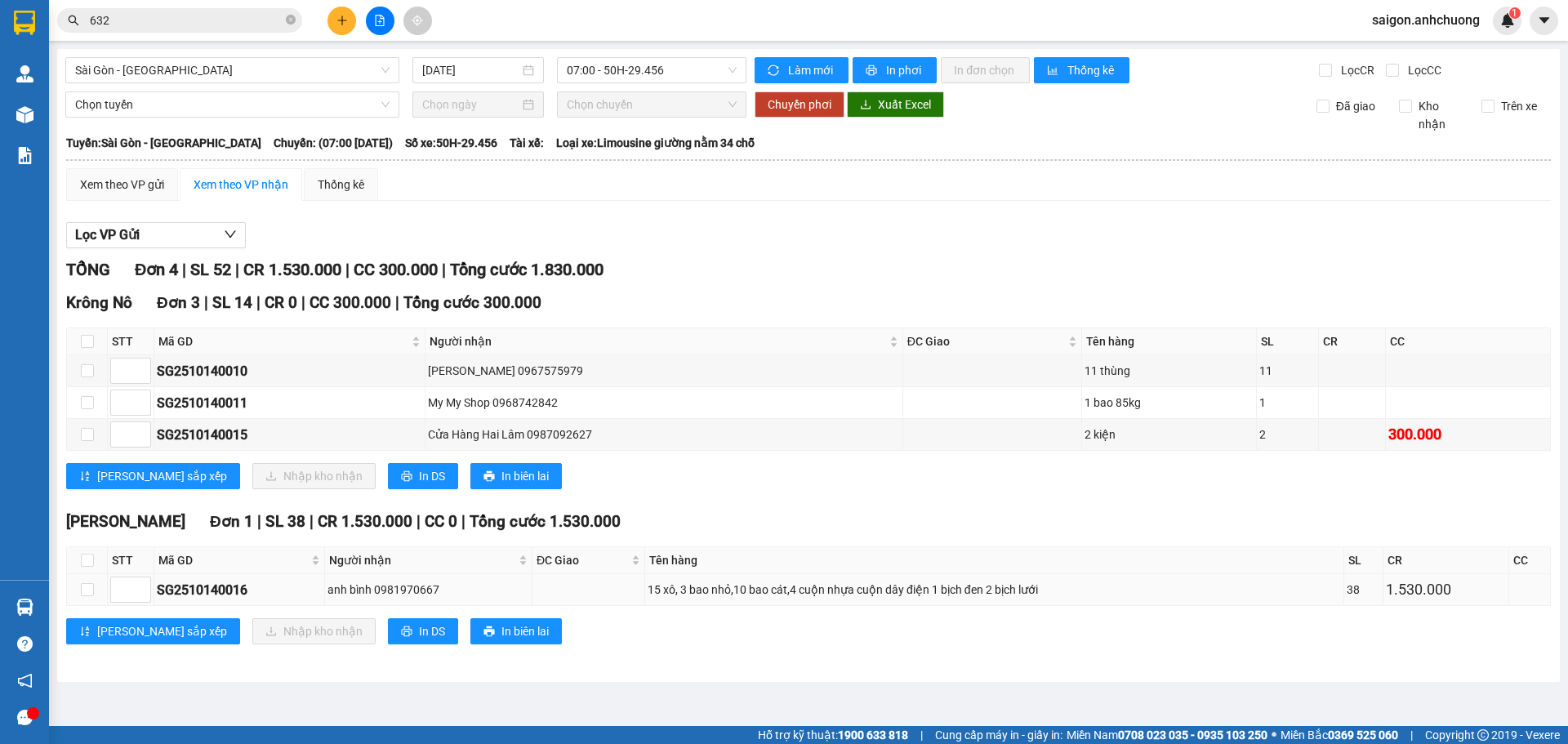
click at [744, 594] on div "15 xô, 3 bao nhỏ,10 bao cát,4 cuộn nhựa cuộn dây điện 1 bịch đen 2 bịch lưới" at bounding box center [994, 589] width 694 height 18
click at [1115, 400] on div "1 bao 85kg" at bounding box center [1169, 402] width 169 height 18
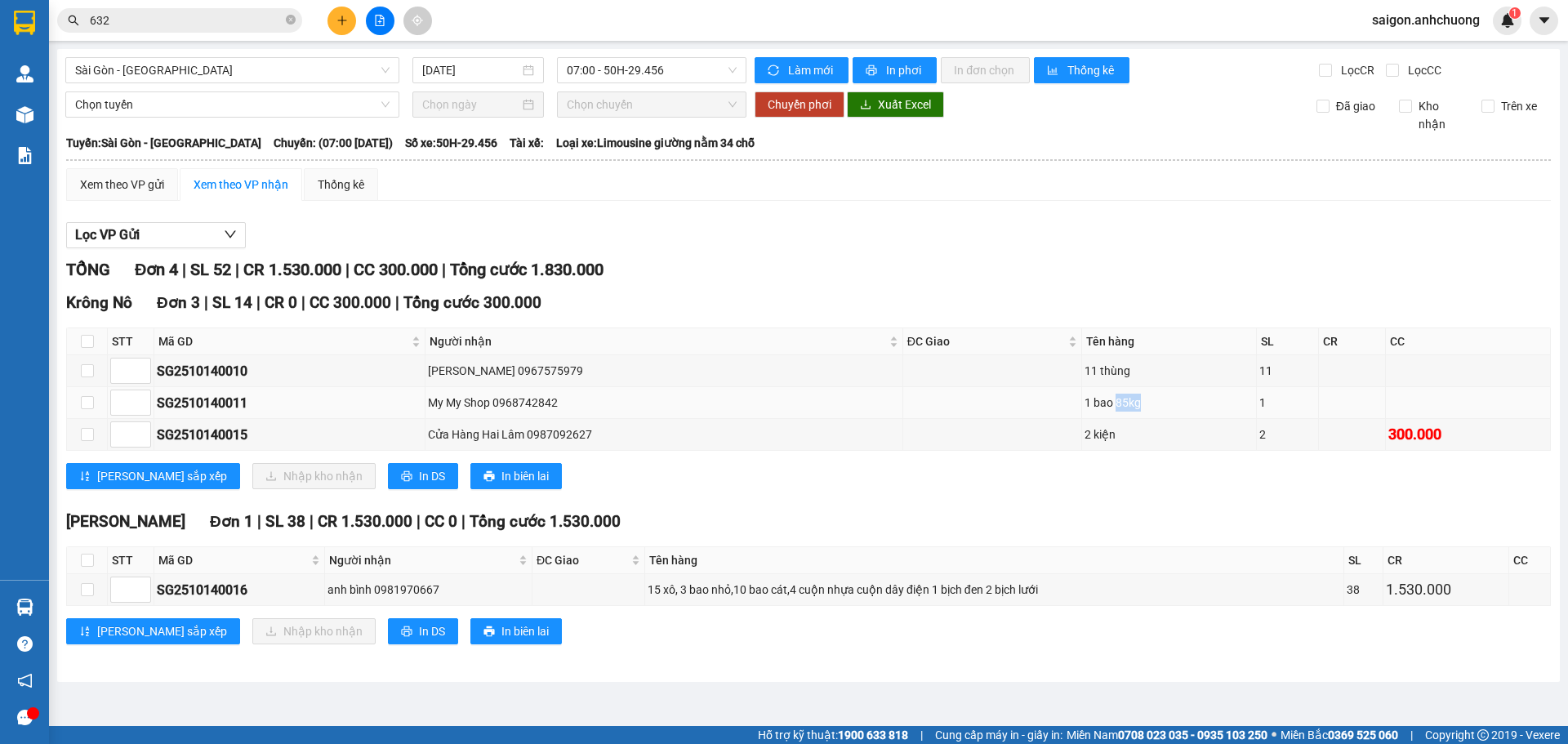
click at [1115, 400] on div "1 bao 85kg" at bounding box center [1169, 402] width 169 height 18
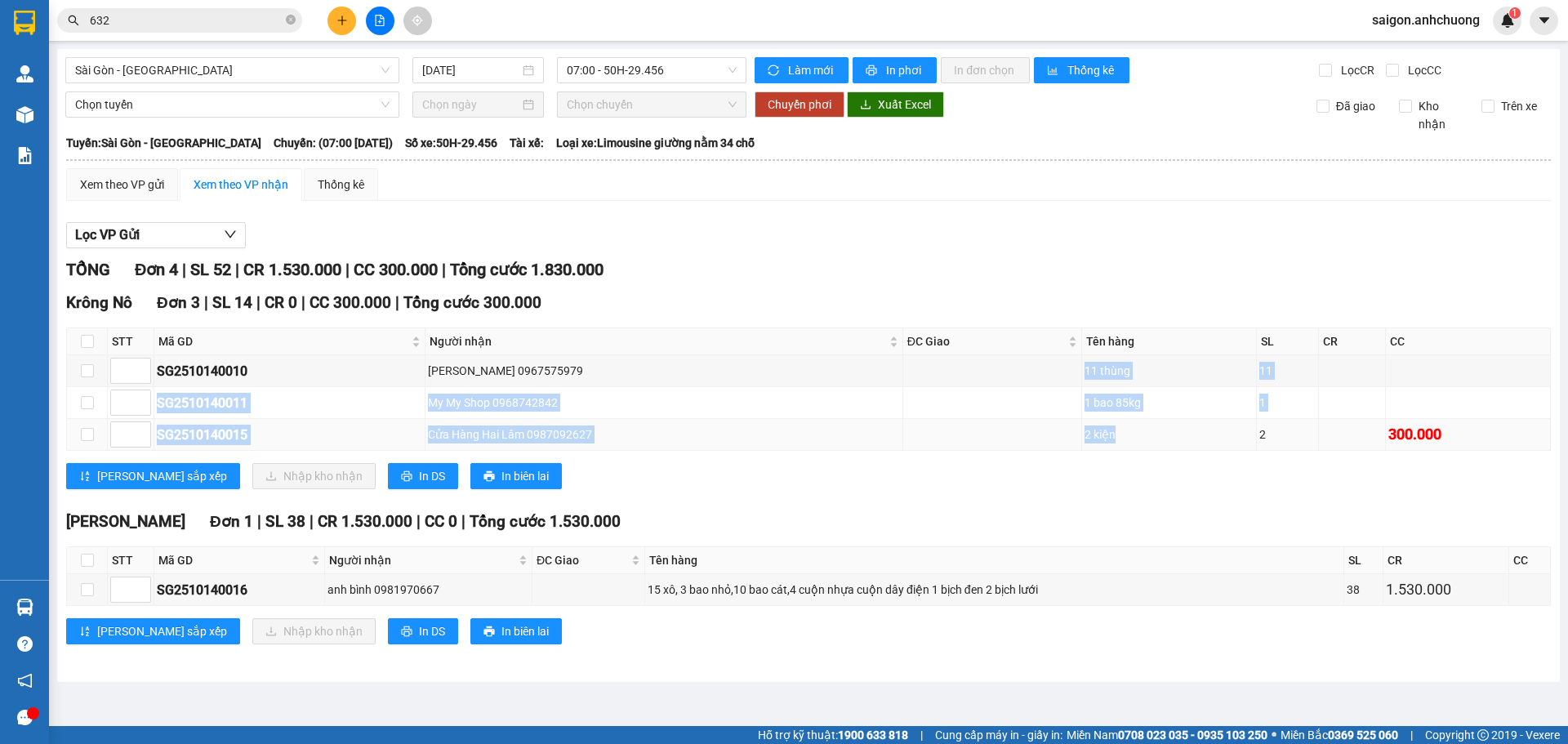
drag, startPoint x: 1080, startPoint y: 372, endPoint x: 1134, endPoint y: 428, distance: 77.8
click at [1134, 428] on tbody "SG2510140010 thanh tùng 0967575979 11 thùng 11 SG2510140011 My My Shop 09687428…" at bounding box center [808, 404] width 1484 height 96
click at [1134, 428] on div "2 kiện" at bounding box center [1169, 434] width 169 height 18
drag, startPoint x: 1087, startPoint y: 372, endPoint x: 1117, endPoint y: 419, distance: 55.8
click at [1117, 419] on tbody "SG2510140010 thanh tùng 0967575979 11 thùng 11 SG2510140011 My My Shop 09687428…" at bounding box center [808, 404] width 1484 height 96
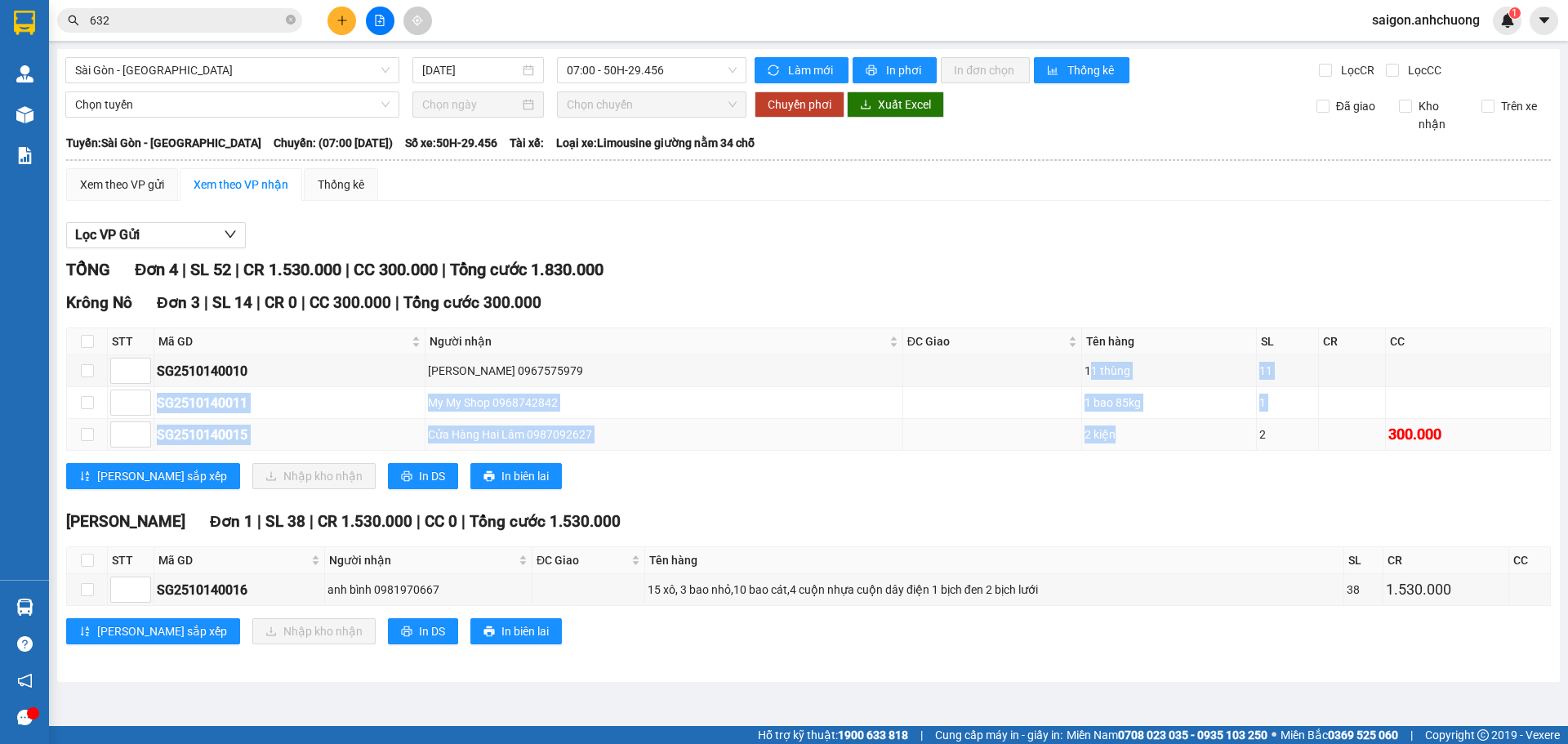
click at [1117, 419] on td "2 kiện" at bounding box center [1170, 435] width 175 height 32
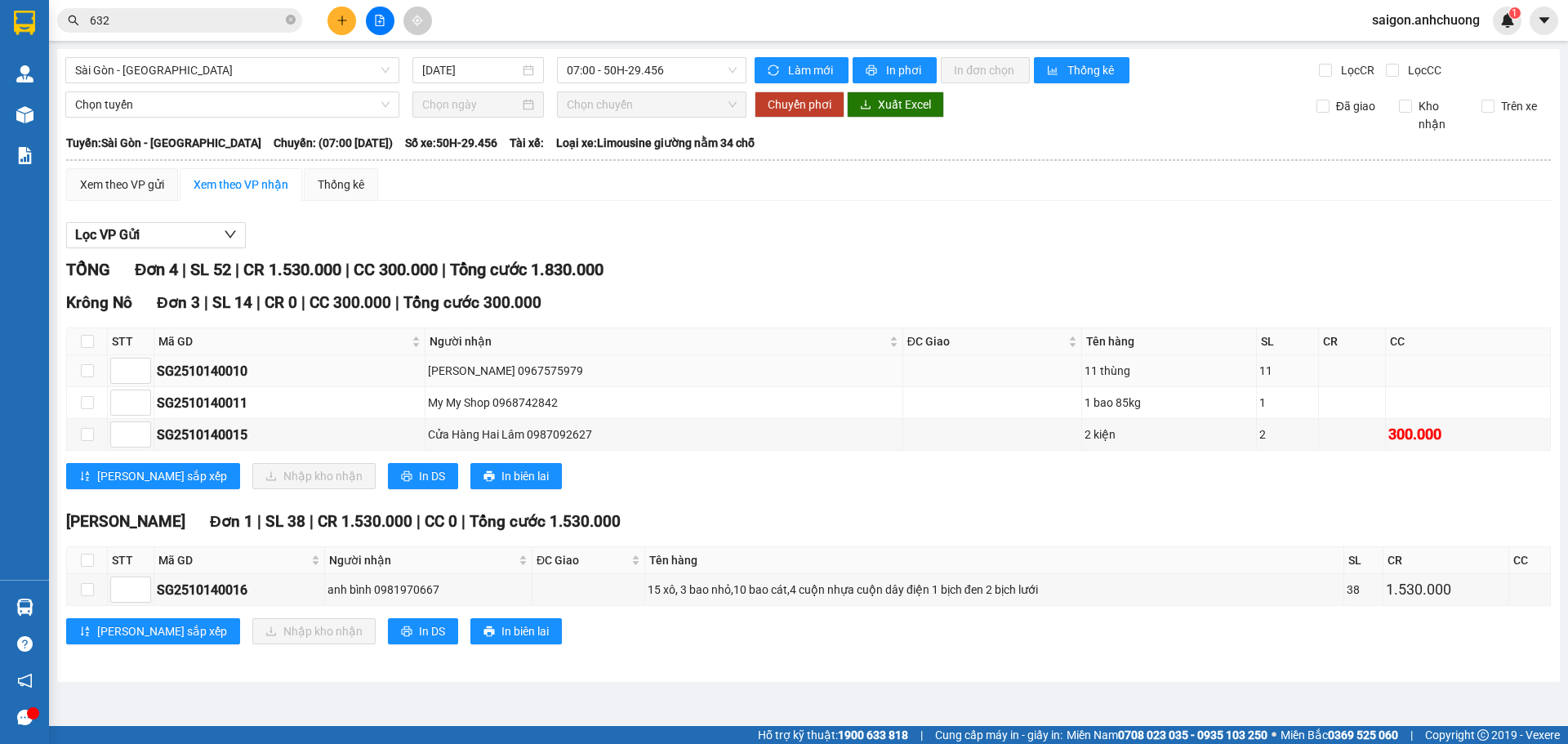
click at [1084, 375] on div "11 thùng" at bounding box center [1169, 370] width 169 height 18
click at [1093, 410] on div "1 bao 85kg" at bounding box center [1169, 402] width 169 height 18
drag, startPoint x: 1093, startPoint y: 410, endPoint x: 1113, endPoint y: 468, distance: 61.4
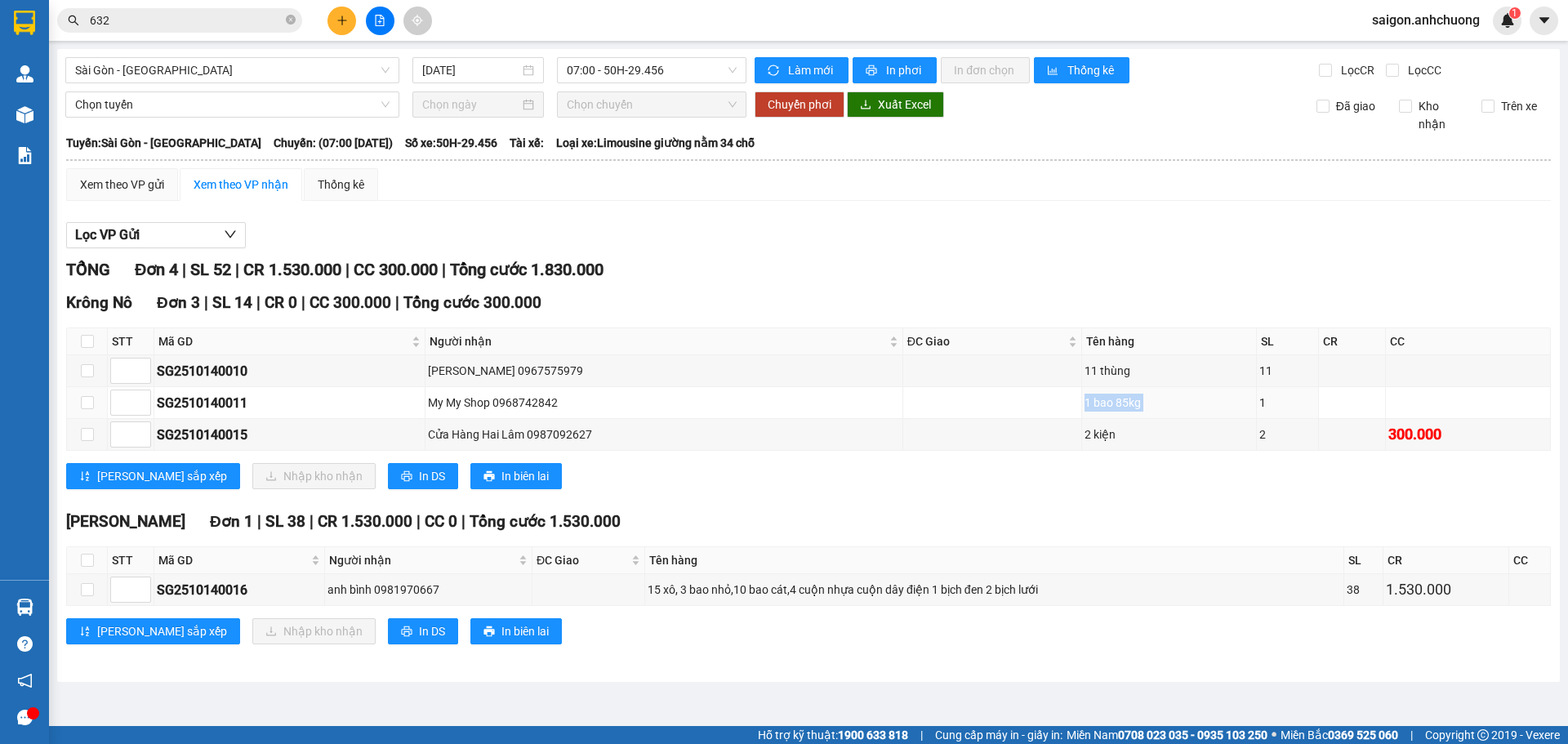
click at [1106, 440] on tbody "SG2510140010 thanh tùng 0967575979 11 thùng 11 SG2510140011 My My Shop 09687428…" at bounding box center [808, 404] width 1484 height 96
click at [1095, 404] on div "1 bao 85kg" at bounding box center [1169, 402] width 169 height 18
click at [1089, 426] on div "2 kiện" at bounding box center [1169, 434] width 169 height 18
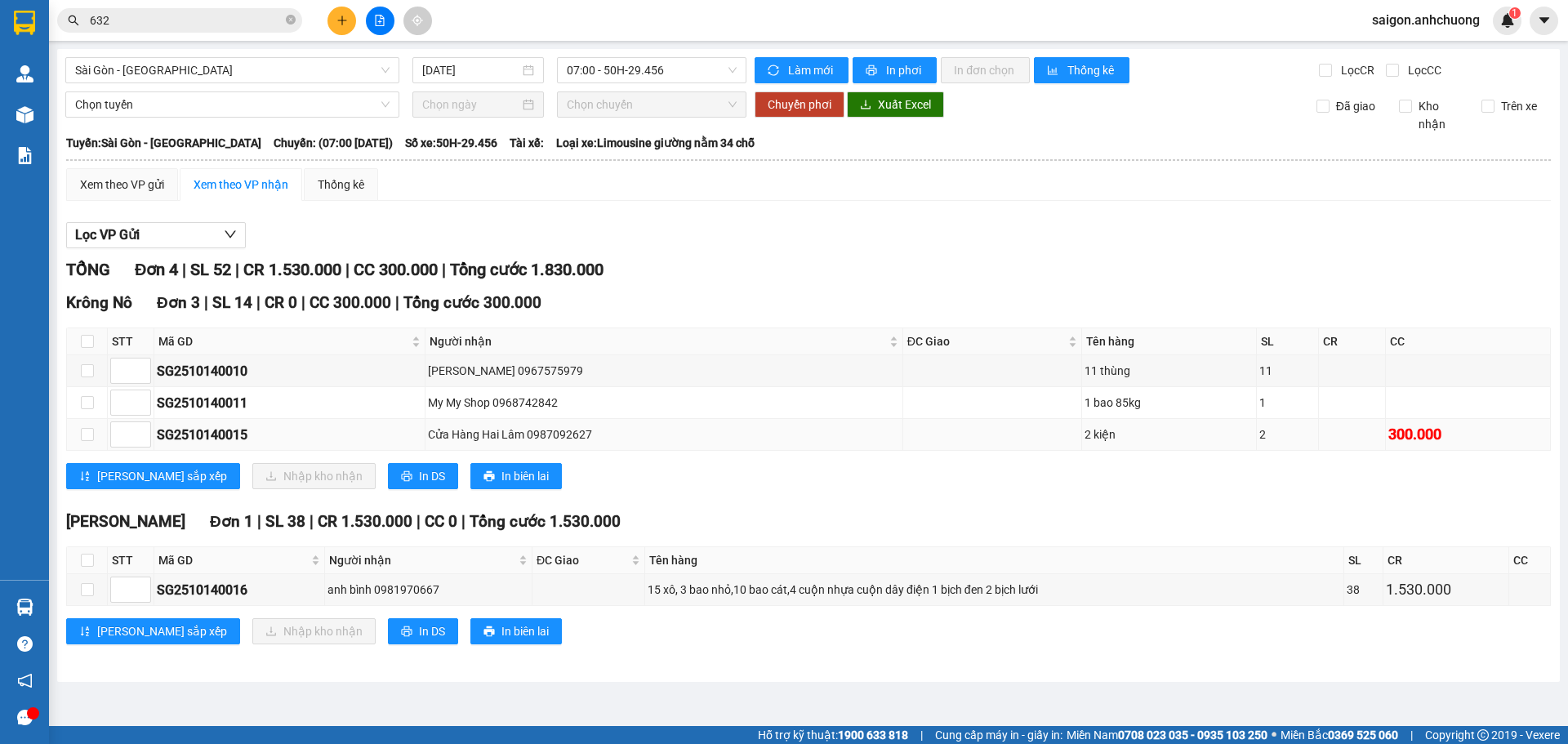
click at [1087, 429] on div "2 kiện" at bounding box center [1169, 434] width 169 height 18
drag, startPoint x: 1087, startPoint y: 429, endPoint x: 786, endPoint y: 581, distance: 337.2
click at [1086, 430] on div "2 kiện" at bounding box center [1169, 434] width 169 height 18
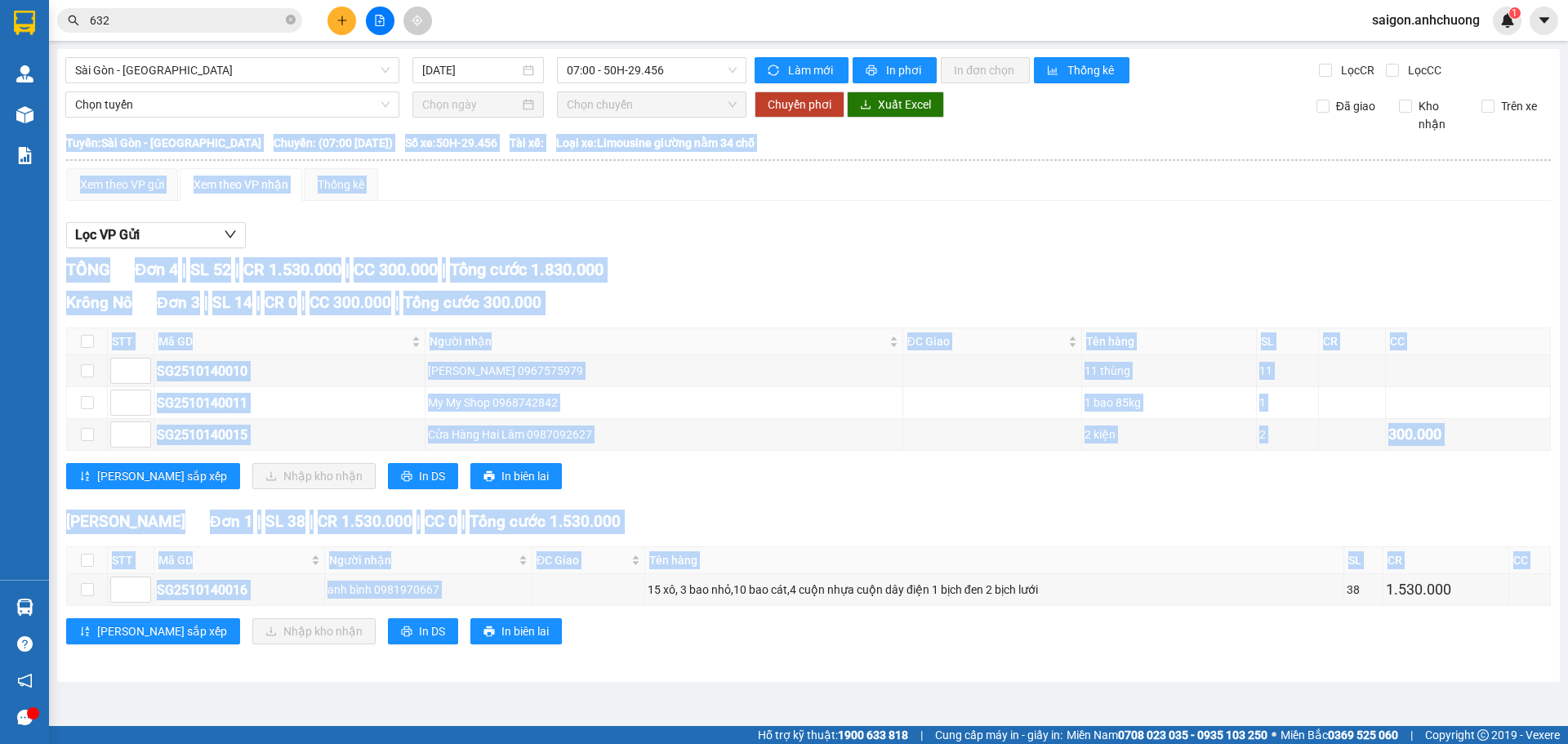
drag, startPoint x: 638, startPoint y: 594, endPoint x: 937, endPoint y: 618, distance: 300.0
click at [944, 626] on div "Đạ Tong Đơn 1 | SL 38 | CR 1.530.000 | CC 0 | Tổng cước 1.530.000 STT Mã GD Ngư…" at bounding box center [808, 583] width 1485 height 147
click at [887, 579] on td "15 xô, 3 bao nhỏ,10 bao cát,4 cuộn nhựa cuộn dây điện 1 bịch đen 2 bịch lưới" at bounding box center [995, 590] width 699 height 32
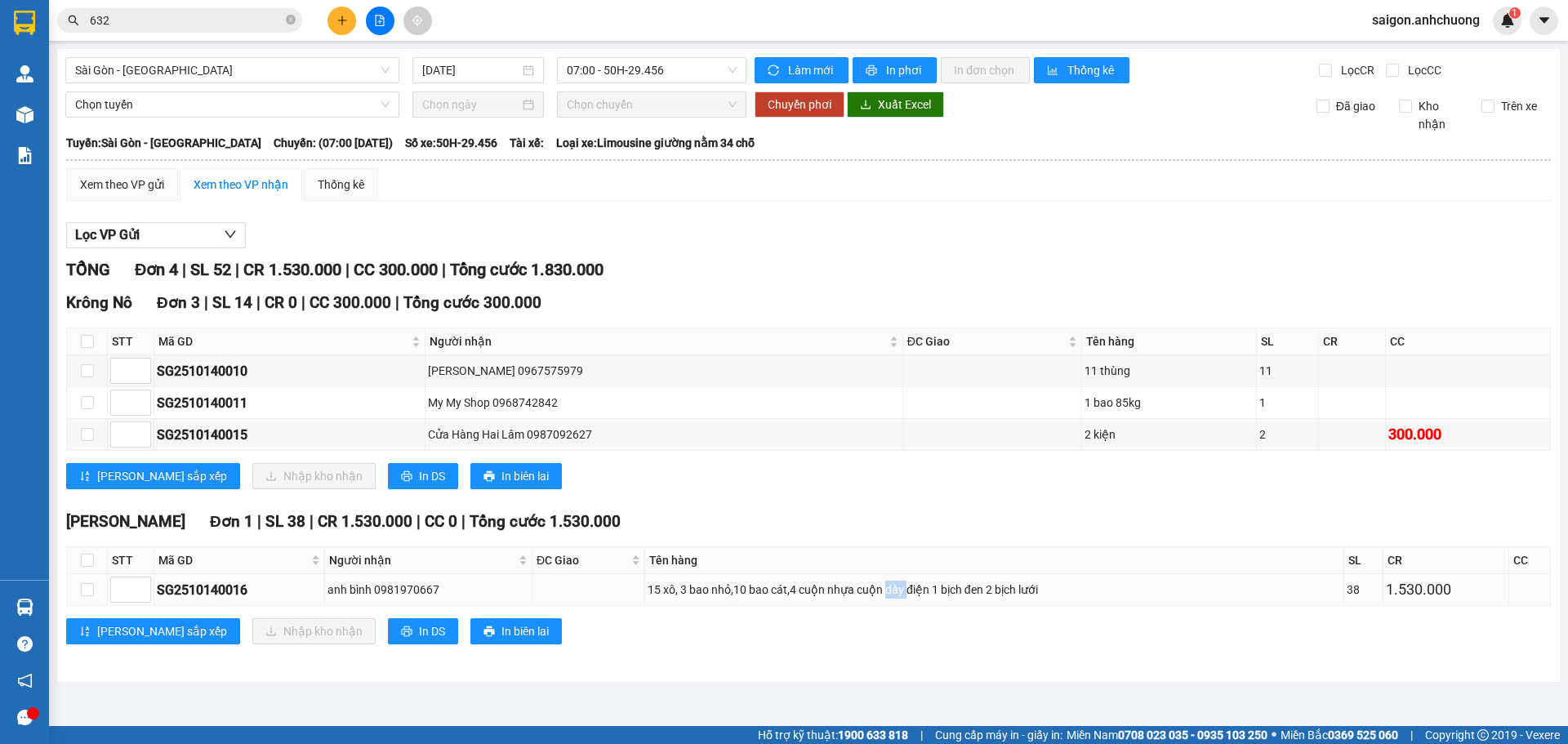
click at [887, 579] on td "15 xô, 3 bao nhỏ,10 bao cát,4 cuộn nhựa cuộn dây điện 1 bịch đen 2 bịch lưới" at bounding box center [995, 590] width 699 height 32
click at [1096, 429] on div "2 kiện" at bounding box center [1169, 434] width 169 height 18
click at [1122, 383] on td "11 thùng" at bounding box center [1170, 372] width 175 height 32
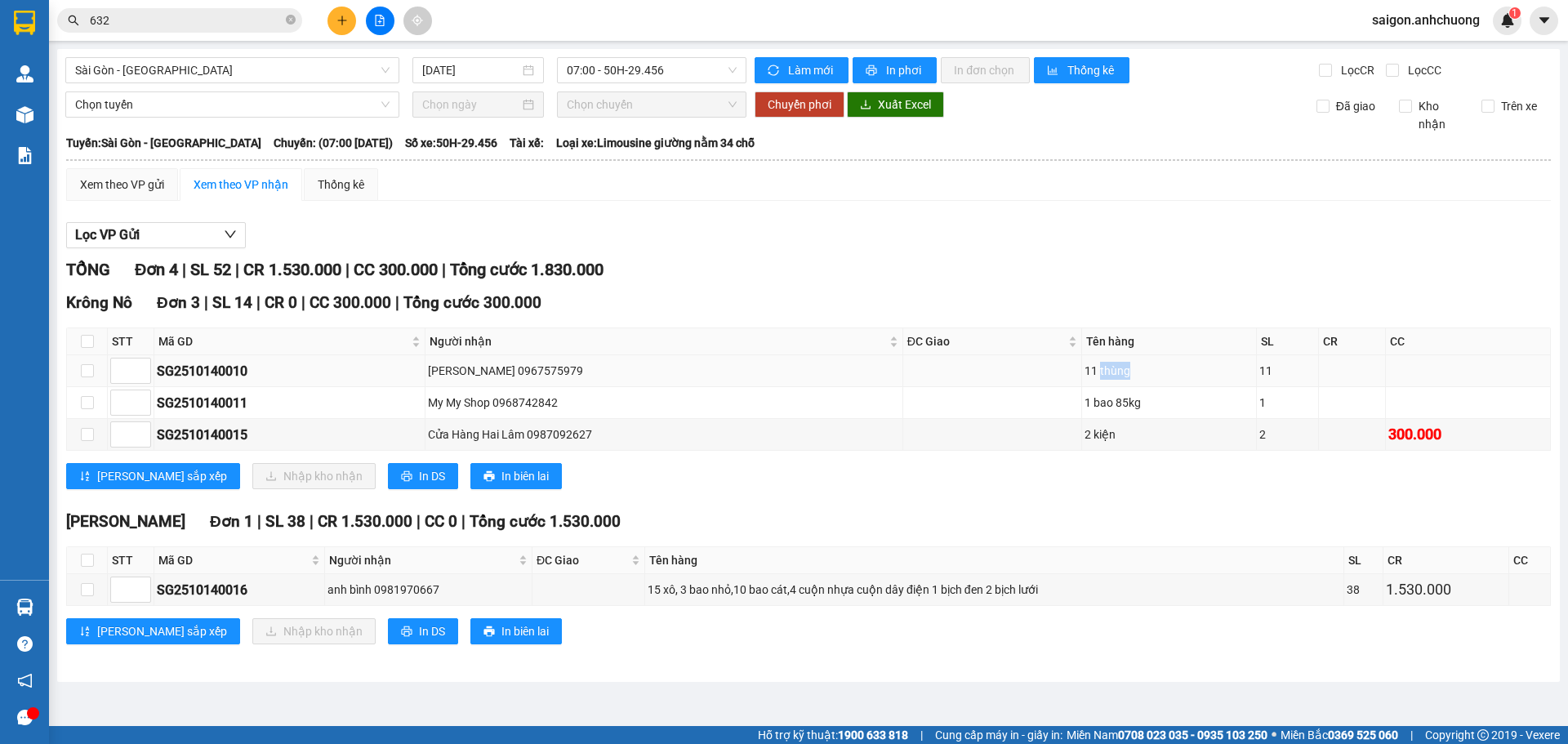
click at [1122, 383] on td "11 thùng" at bounding box center [1170, 372] width 175 height 32
click at [1092, 366] on div "11 thùng" at bounding box center [1169, 370] width 169 height 18
click at [1131, 408] on div "1 bao 85kg" at bounding box center [1169, 402] width 169 height 18
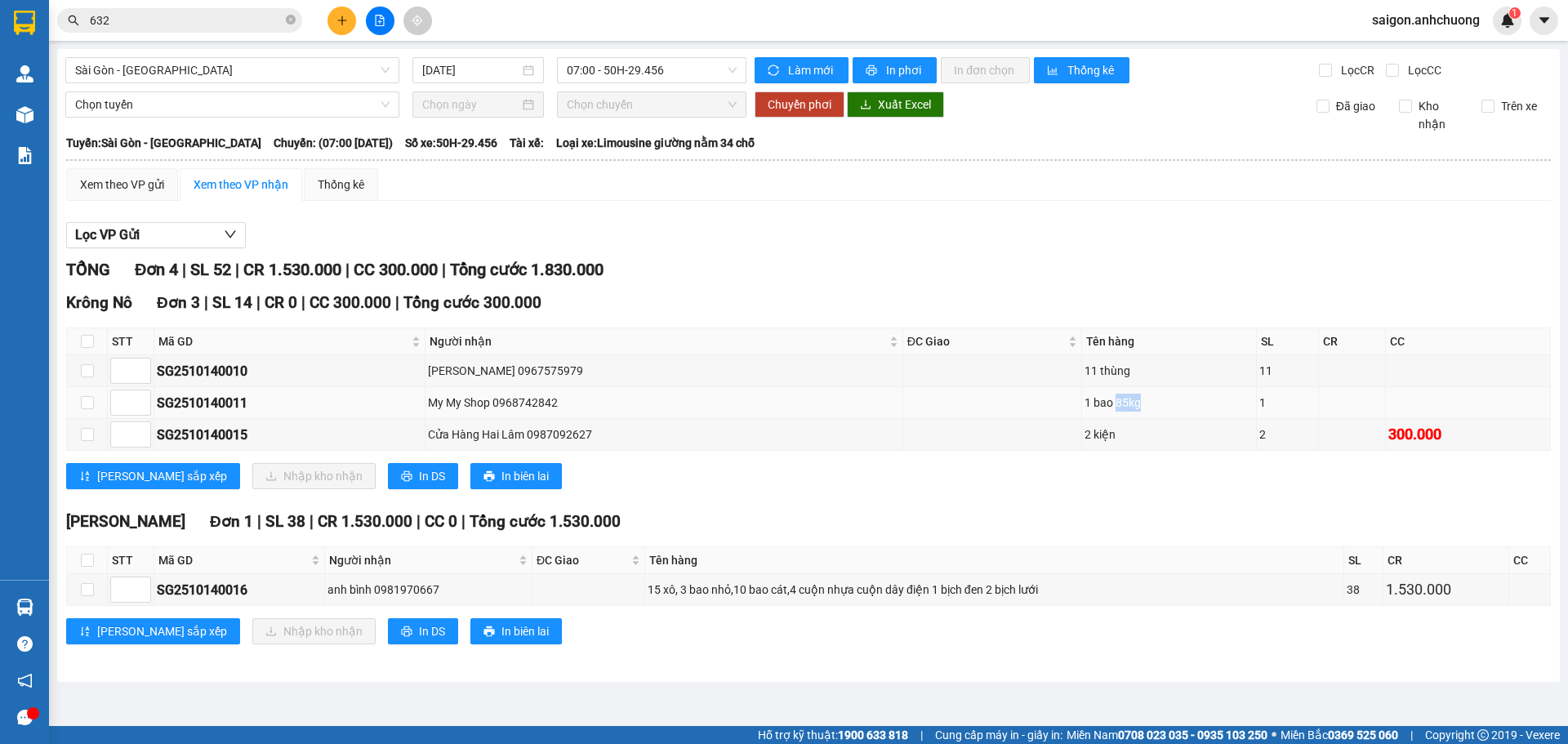
click at [1131, 408] on div "1 bao 85kg" at bounding box center [1169, 402] width 169 height 18
click at [1084, 409] on div "1 bao 85kg" at bounding box center [1169, 402] width 169 height 18
click at [1099, 421] on td "2 kiện" at bounding box center [1170, 435] width 175 height 32
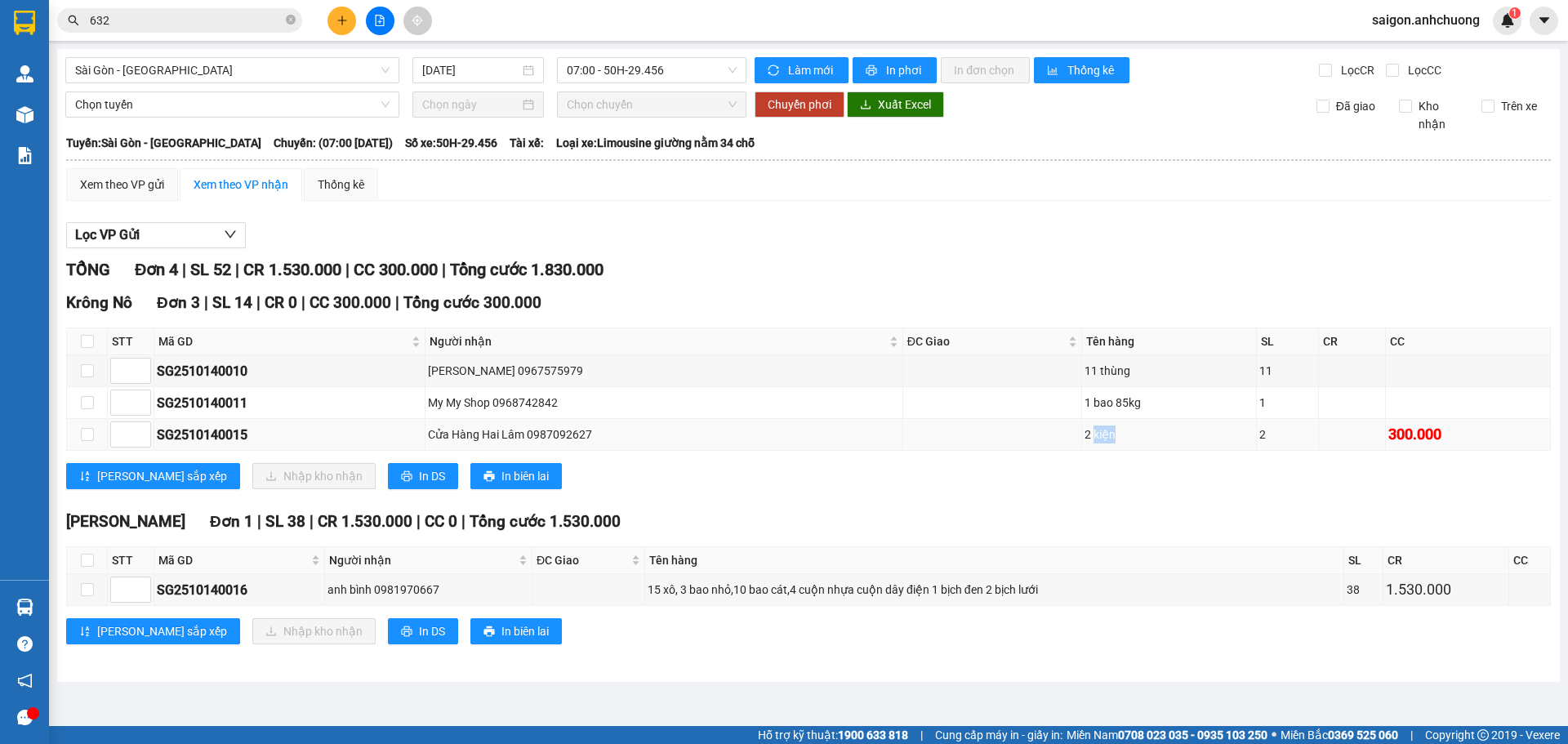
click at [1099, 421] on td "2 kiện" at bounding box center [1170, 435] width 175 height 32
click at [994, 588] on div "15 xô, 3 bao nhỏ,10 bao cát,4 cuộn nhựa cuộn dây điện 1 bịch đen 2 bịch lưới" at bounding box center [994, 589] width 694 height 18
drag, startPoint x: 994, startPoint y: 588, endPoint x: 897, endPoint y: 619, distance: 101.8
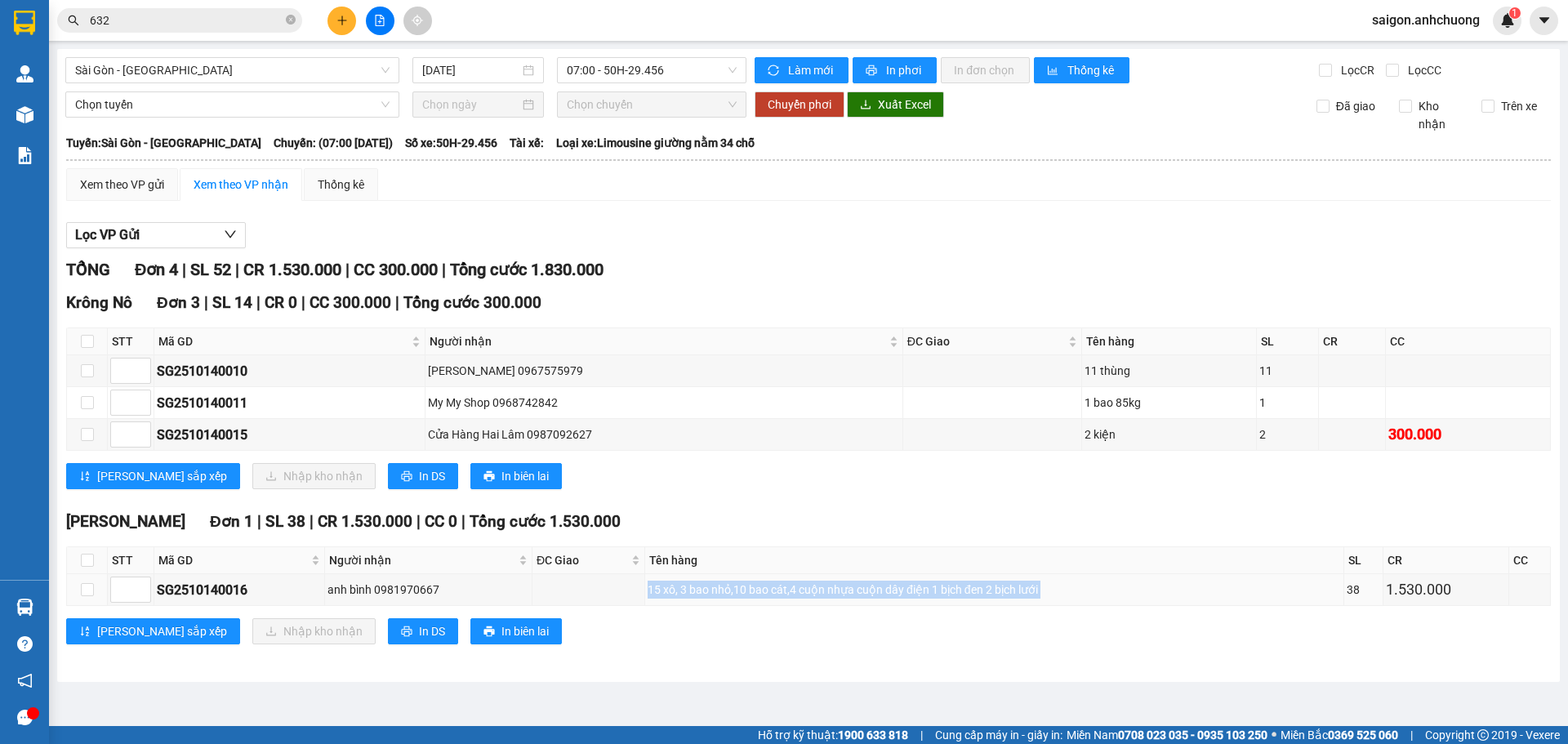
click at [985, 597] on div "15 xô, 3 bao nhỏ,10 bao cát,4 cuộn nhựa cuộn dây điện 1 bịch đen 2 bịch lưới" at bounding box center [994, 589] width 694 height 18
click at [888, 603] on td "15 xô, 3 bao nhỏ,10 bao cát,4 cuộn nhựa cuộn dây điện 1 bịch đen 2 bịch lưới" at bounding box center [995, 590] width 699 height 32
click at [955, 613] on div "Đạ Tong Đơn 1 | SL 38 | CR 1.530.000 | CC 0 | Tổng cước 1.530.000 STT Mã GD Ngư…" at bounding box center [808, 583] width 1485 height 147
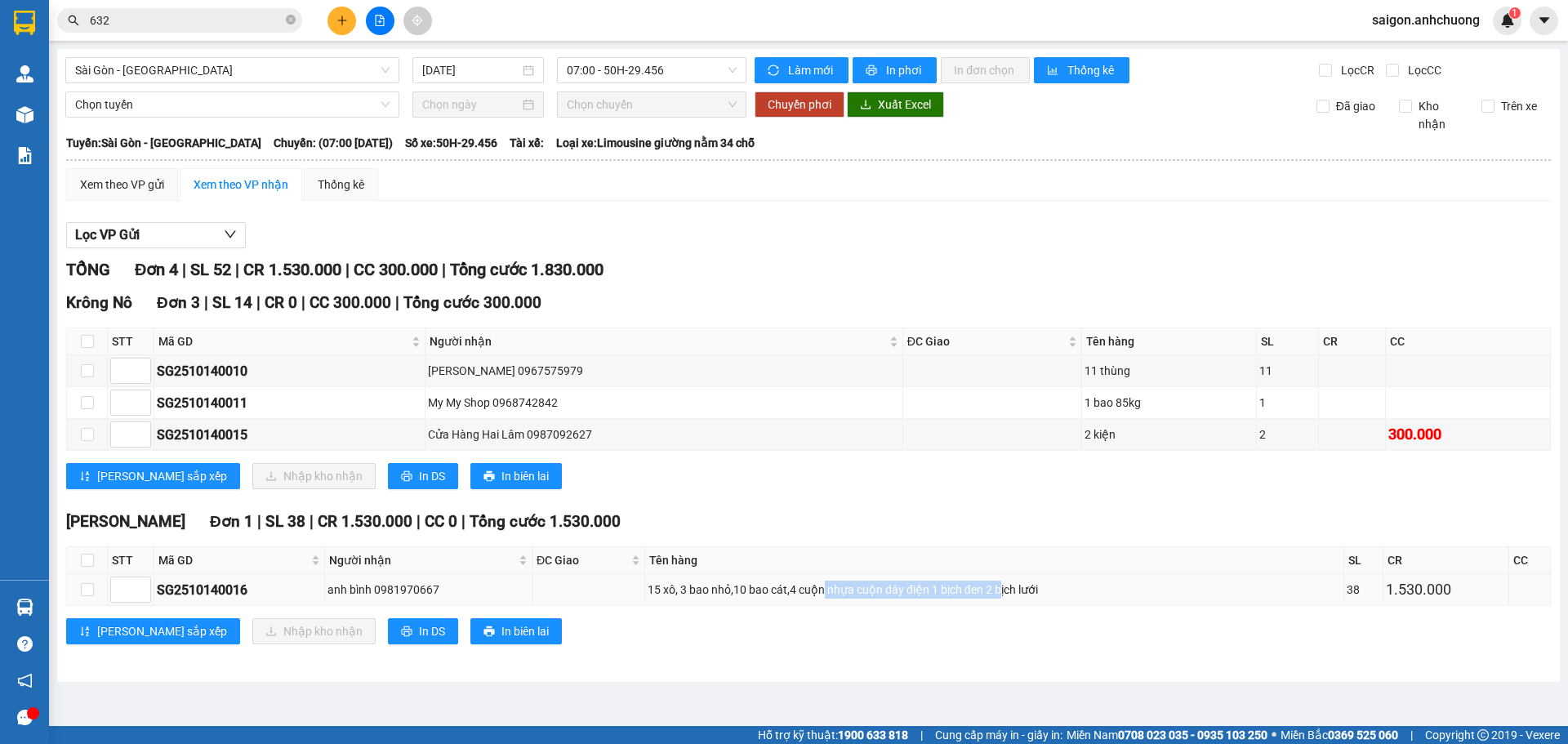
drag, startPoint x: 824, startPoint y: 581, endPoint x: 1005, endPoint y: 603, distance: 182.3
click at [1004, 603] on td "15 xô, 3 bao nhỏ,10 bao cát,4 cuộn nhựa cuộn dây điện 1 bịch đen 2 bịch lưới" at bounding box center [995, 590] width 699 height 32
click at [1005, 603] on td "15 xô, 3 bao nhỏ,10 bao cát,4 cuộn nhựa cuộn dây điện 1 bịch đen 2 bịch lưới" at bounding box center [995, 590] width 699 height 32
drag, startPoint x: 876, startPoint y: 595, endPoint x: 1031, endPoint y: 597, distance: 155.0
click at [1031, 597] on div "15 xô, 3 bao nhỏ,10 bao cát,4 cuộn nhựa cuộn dây điện 1 bịch đen 2 bịch lưới" at bounding box center [994, 589] width 694 height 18
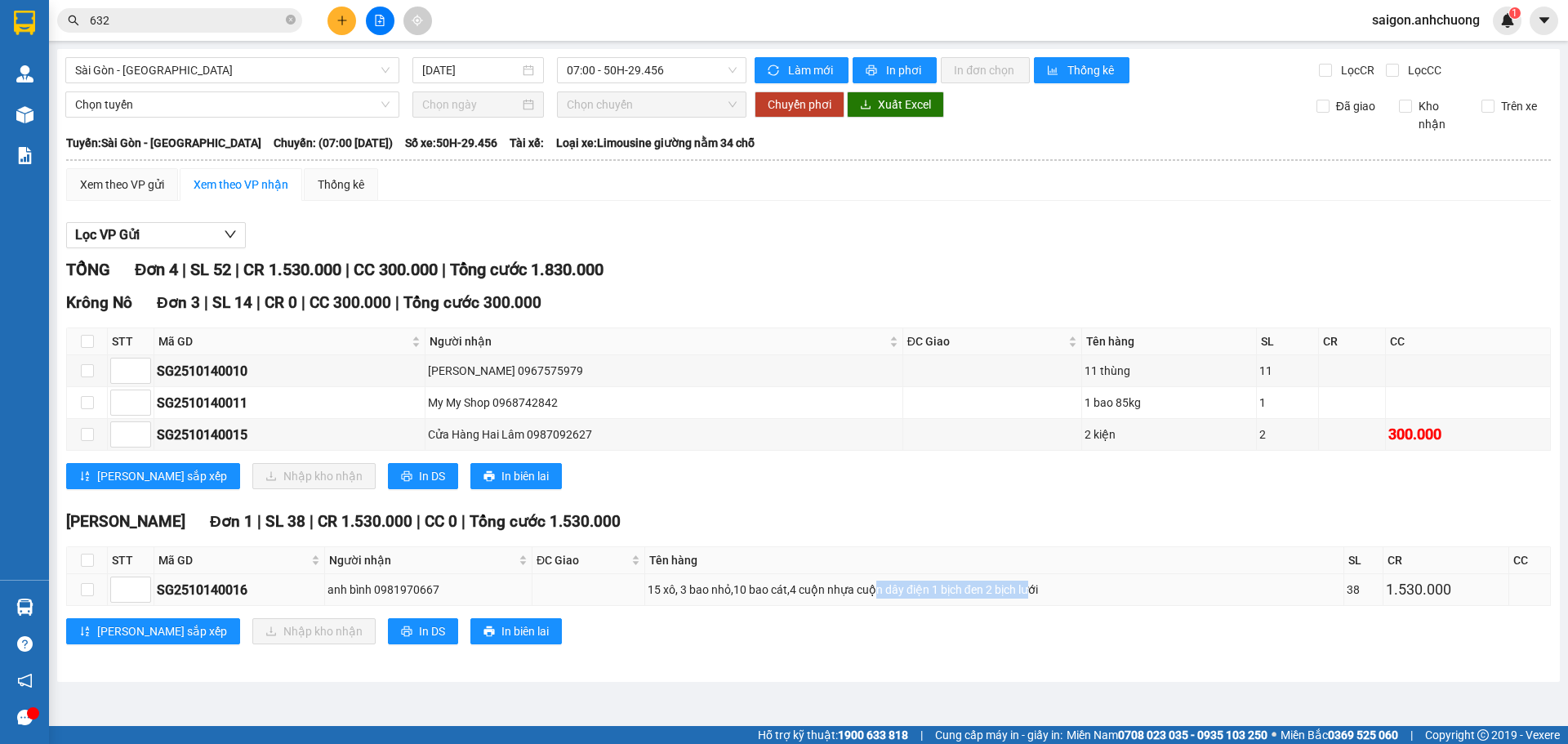
click at [1031, 597] on div "15 xô, 3 bao nhỏ,10 bao cát,4 cuộn nhựa cuộn dây điện 1 bịch đen 2 bịch lưới" at bounding box center [994, 589] width 694 height 18
drag, startPoint x: 642, startPoint y: 591, endPoint x: 893, endPoint y: 585, distance: 251.1
click at [892, 586] on tr "SG2510140016 anh bình 0981970667 15 xô, 3 bao nhỏ,10 bao cát,4 cuộn nhựa cuộn d…" at bounding box center [808, 590] width 1484 height 32
click at [893, 585] on div "15 xô, 3 bao nhỏ,10 bao cát,4 cuộn nhựa cuộn dây điện 1 bịch đen 2 bịch lưới" at bounding box center [994, 589] width 694 height 18
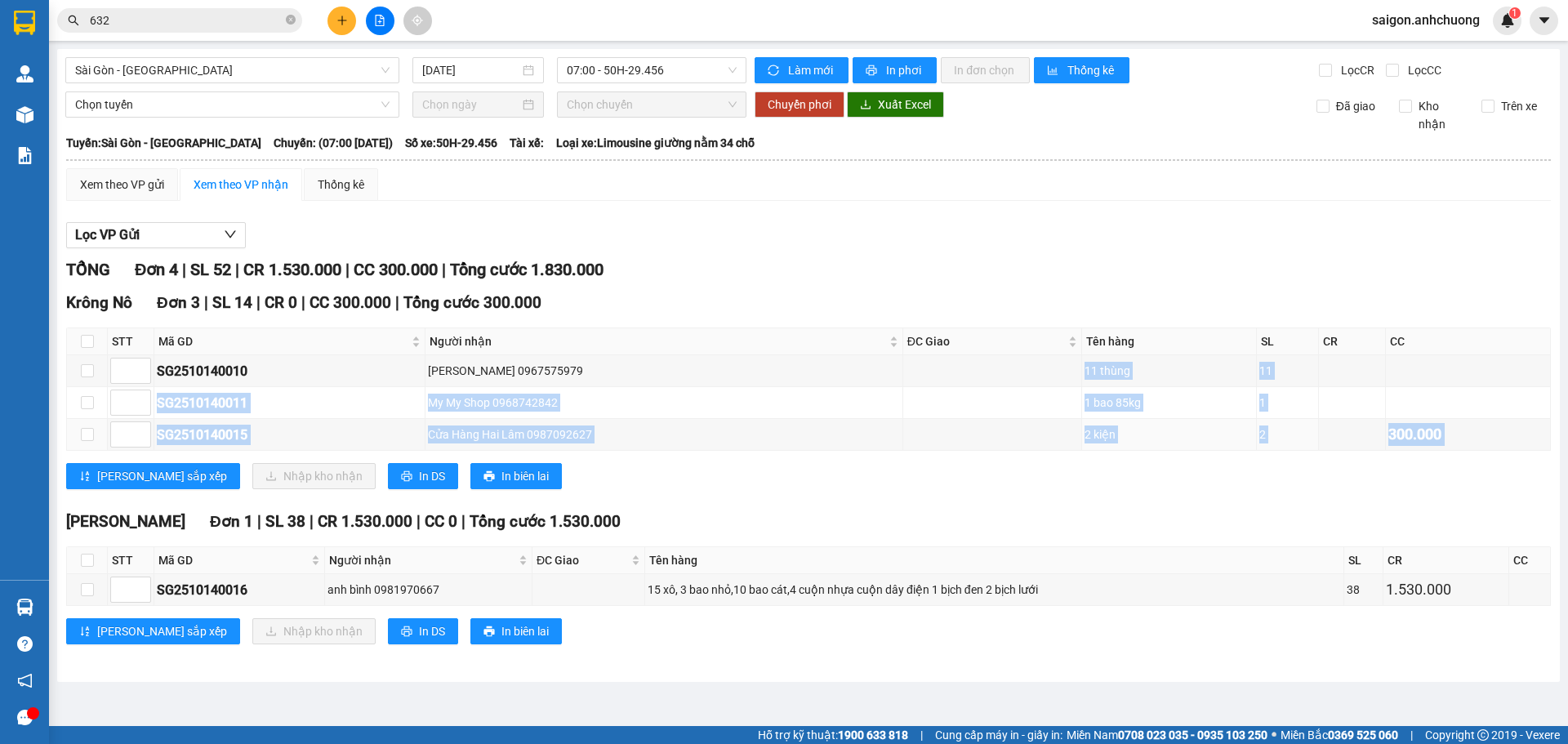
drag, startPoint x: 1070, startPoint y: 367, endPoint x: 1144, endPoint y: 459, distance: 118.1
click at [1144, 459] on div "Krông Nô Đơn 3 | SL 14 | CR 0 | CC 300.000 | Tổng cước 300.000 STT Mã GD Người …" at bounding box center [808, 396] width 1485 height 211
click at [1135, 457] on div "Krông Nô Đơn 3 | SL 14 | CR 0 | CC 300.000 | Tổng cước 300.000 STT Mã GD Người …" at bounding box center [808, 396] width 1485 height 211
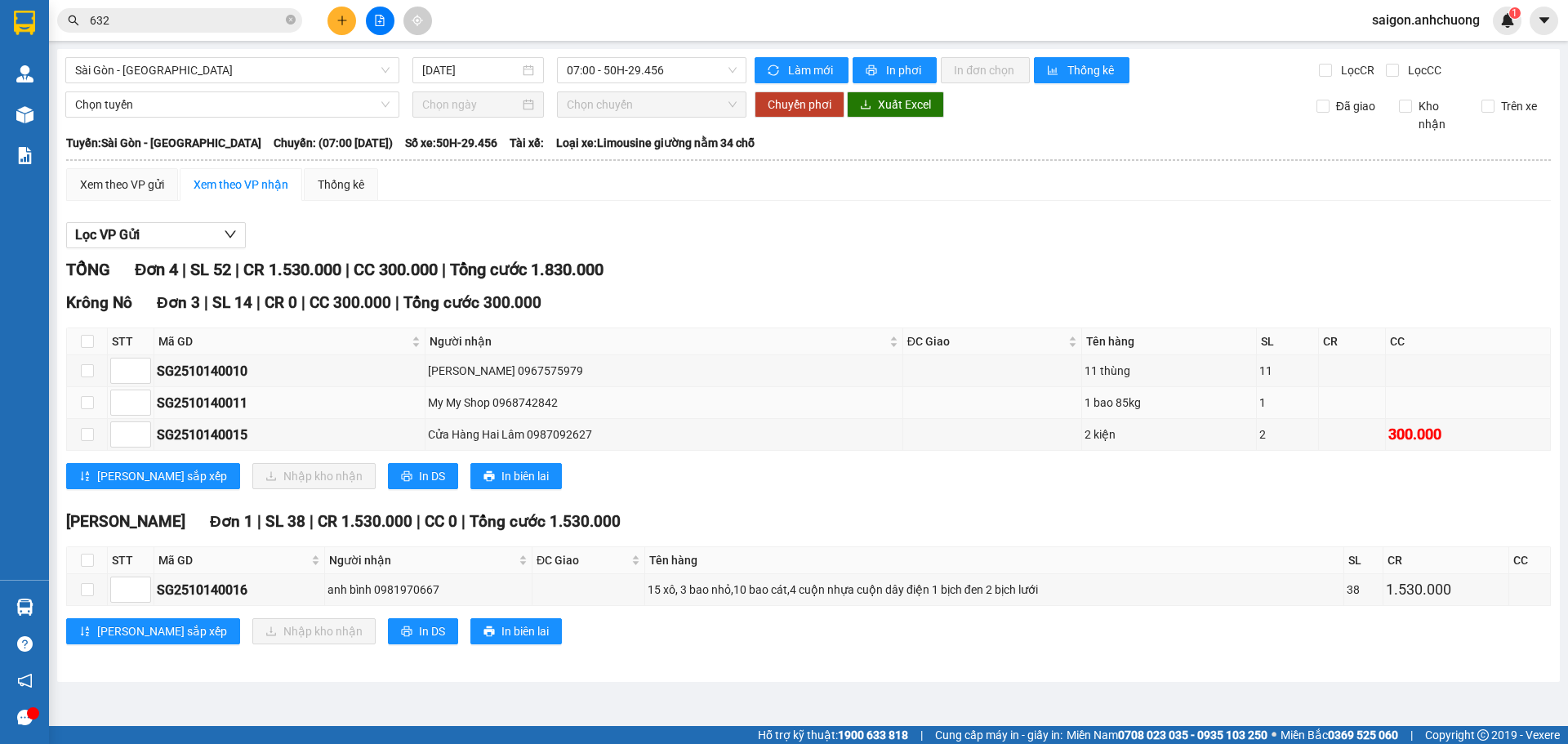
click at [1110, 405] on div "1 bao 85kg" at bounding box center [1169, 402] width 169 height 18
click at [1100, 405] on div "1 bao 85kg" at bounding box center [1169, 402] width 169 height 18
click at [1084, 403] on div "1 bao 85kg" at bounding box center [1169, 402] width 169 height 18
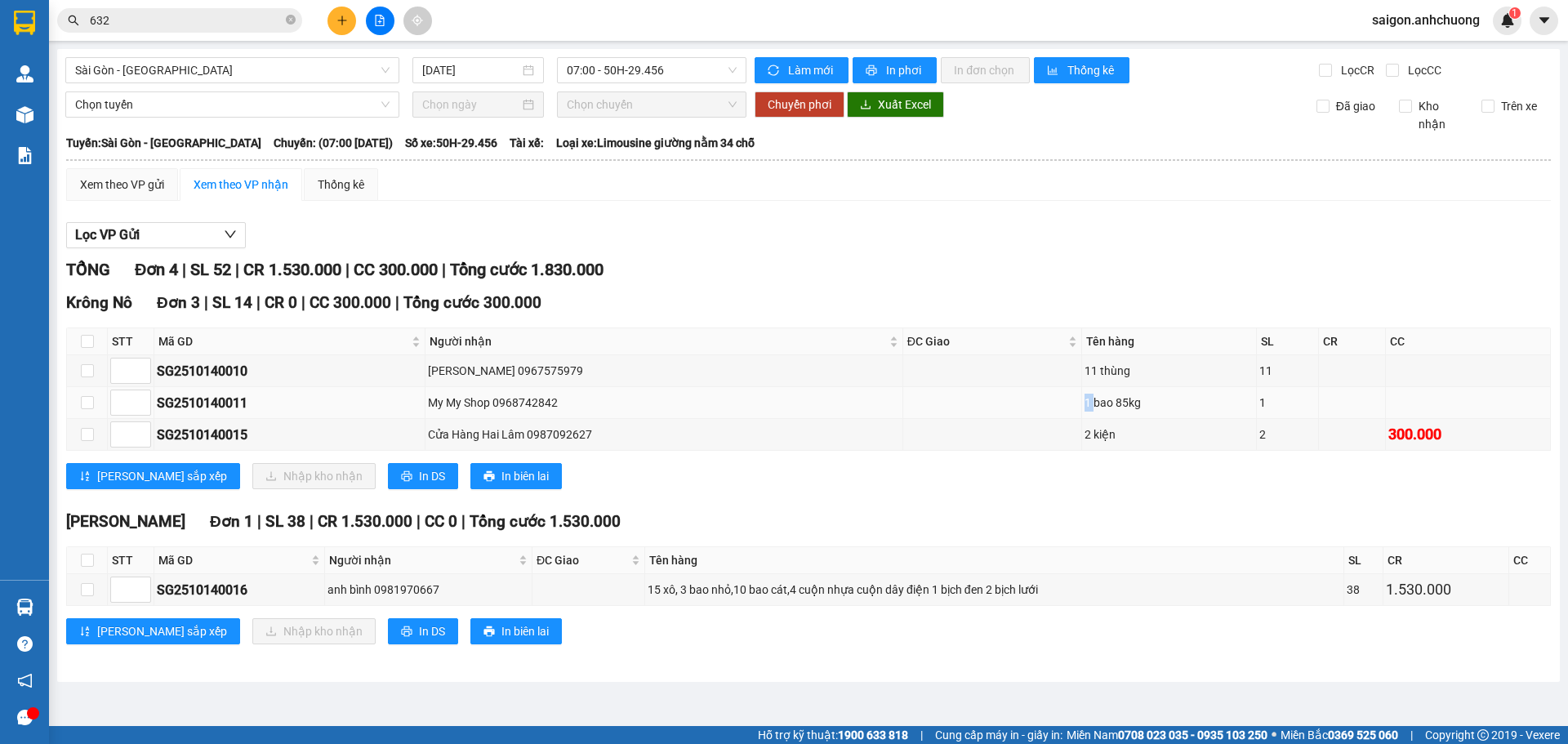
click at [1084, 403] on div "1 bao 85kg" at bounding box center [1169, 402] width 169 height 18
click at [1124, 403] on div "1 bao 85kg" at bounding box center [1169, 402] width 169 height 18
